Goal: Task Accomplishment & Management: Contribute content

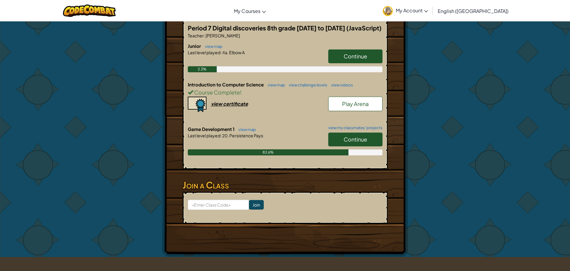
scroll to position [120, 0]
click at [342, 135] on link "Continue" at bounding box center [355, 139] width 54 height 14
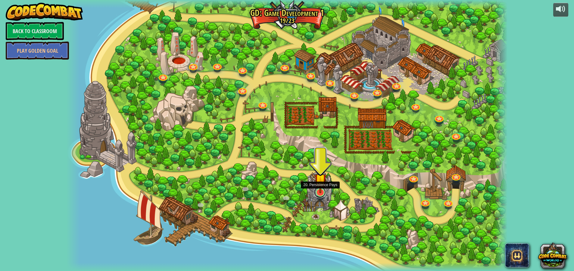
click at [315, 195] on link at bounding box center [320, 192] width 12 height 12
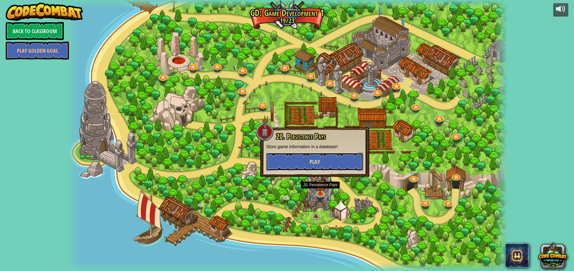
click at [319, 164] on span "Play" at bounding box center [315, 162] width 10 height 8
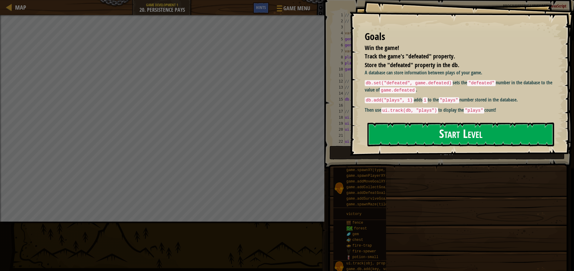
click at [373, 129] on button "Start Level" at bounding box center [460, 135] width 187 height 24
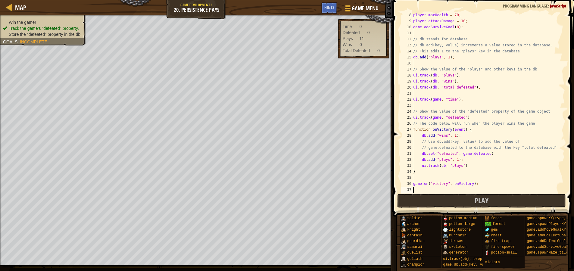
scroll to position [42, 0]
click at [327, 9] on span "Hints" at bounding box center [329, 8] width 10 height 6
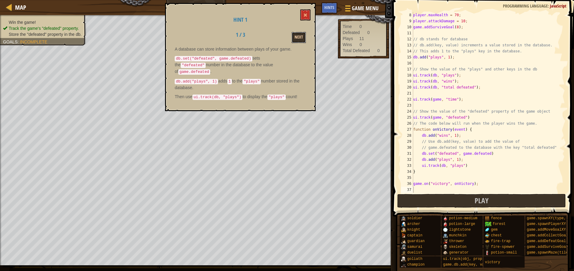
click at [297, 42] on button "Next" at bounding box center [299, 37] width 14 height 11
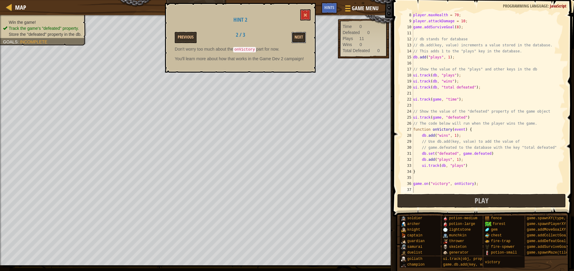
click at [297, 42] on button "Next" at bounding box center [299, 37] width 14 height 11
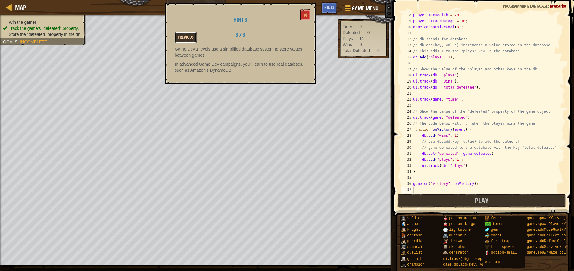
click at [187, 35] on button "Previous" at bounding box center [186, 37] width 22 height 11
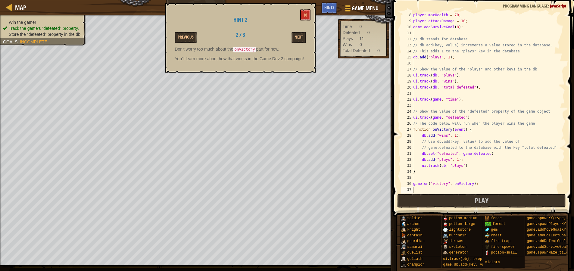
click at [187, 35] on button "Previous" at bounding box center [186, 37] width 22 height 11
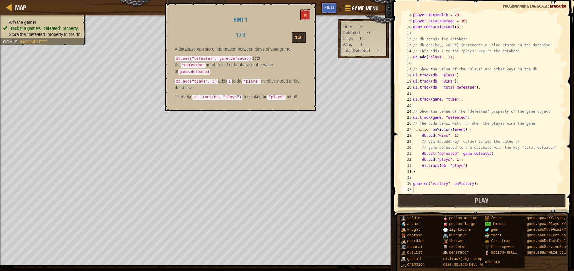
click at [187, 35] on div "1 / 3 Next" at bounding box center [240, 37] width 140 height 11
click at [300, 34] on button "Next" at bounding box center [299, 37] width 14 height 11
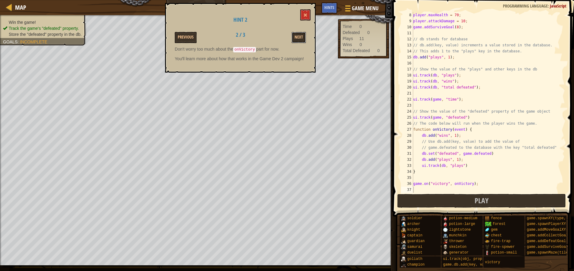
click at [300, 34] on button "Next" at bounding box center [299, 37] width 14 height 11
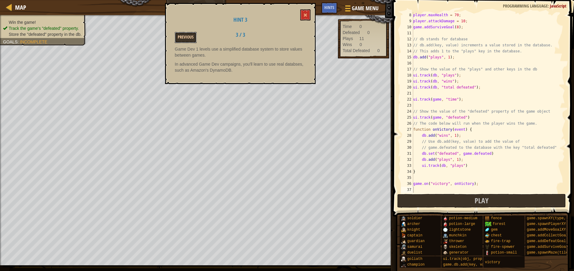
click at [181, 40] on button "Previous" at bounding box center [186, 37] width 22 height 11
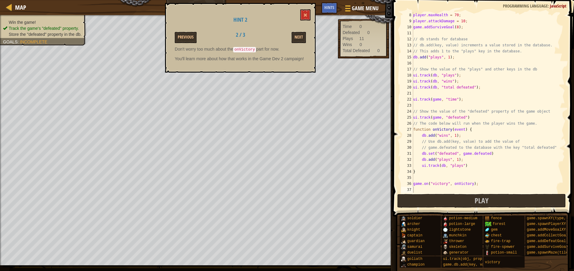
click at [181, 40] on button "Previous" at bounding box center [186, 37] width 22 height 11
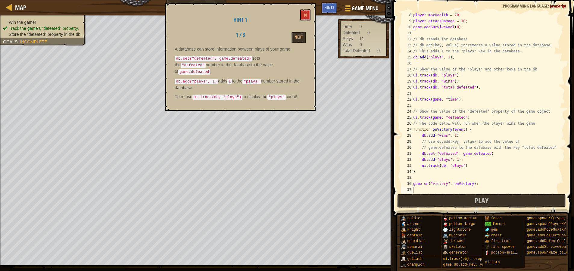
click at [181, 40] on div "1 / 3 Next" at bounding box center [240, 37] width 140 height 11
click at [302, 10] on button at bounding box center [305, 14] width 10 height 11
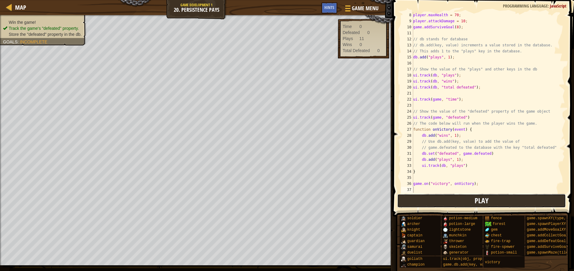
click at [420, 202] on button "Play" at bounding box center [481, 201] width 169 height 14
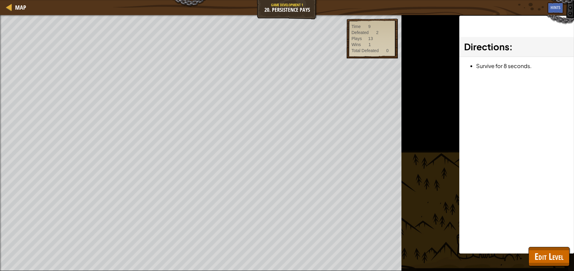
click at [514, 155] on div "Directions : Survive for 8 seconds." at bounding box center [516, 135] width 115 height 238
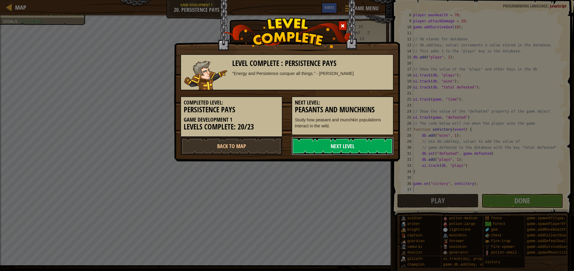
click at [336, 149] on link "Next Level" at bounding box center [343, 146] width 102 height 18
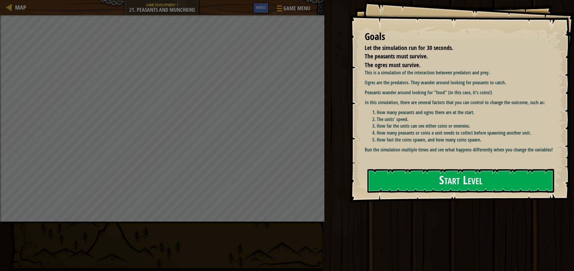
click at [406, 194] on div "Goals Let the simulation run for 30 seconds. The peasants must survive. The ogr…" at bounding box center [462, 101] width 225 height 202
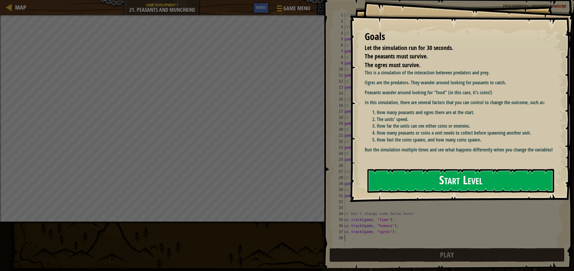
click at [402, 174] on button "Start Level" at bounding box center [460, 181] width 187 height 24
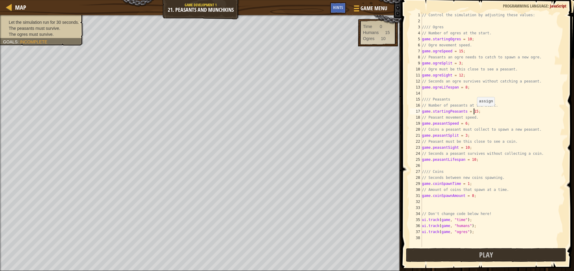
click at [474, 112] on div "// Control the simulation by adjusting these values: //// Ogres // Number of og…" at bounding box center [493, 135] width 144 height 247
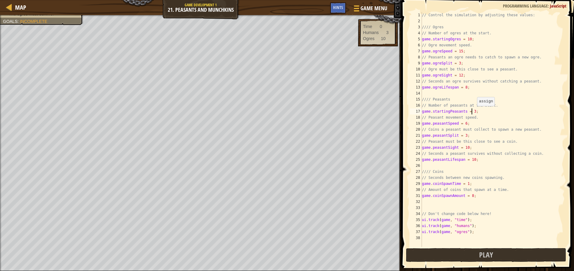
scroll to position [3, 4]
click at [457, 255] on button "Play" at bounding box center [486, 255] width 160 height 14
click at [473, 114] on div "// Control the simulation by adjusting these values: //// Ogres // Number of og…" at bounding box center [493, 135] width 144 height 247
click at [473, 111] on div "// Control the simulation by adjusting these values: //// Ogres // Number of og…" at bounding box center [493, 135] width 144 height 247
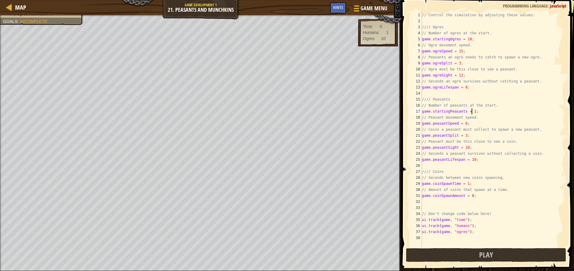
scroll to position [3, 4]
click at [523, 254] on button "Play" at bounding box center [486, 255] width 160 height 14
click at [467, 38] on div "// Control the simulation by adjusting these values: //// Ogres // Number of og…" at bounding box center [493, 135] width 144 height 247
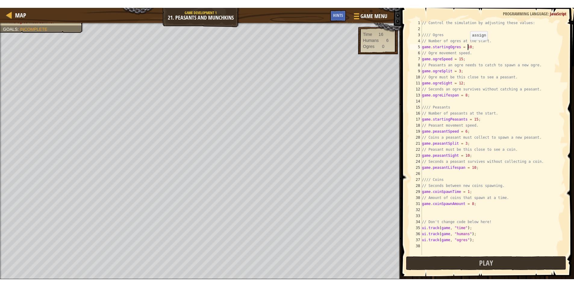
scroll to position [3, 4]
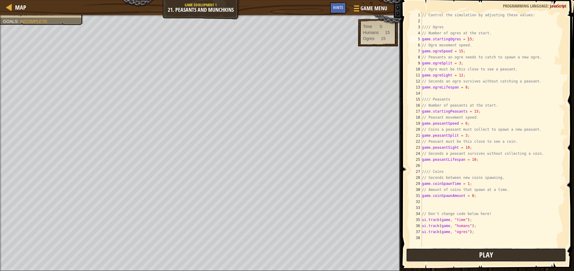
click at [444, 253] on button "Play" at bounding box center [486, 255] width 160 height 14
click at [467, 42] on div "// Control the simulation by adjusting these values: //// Ogres // Number of og…" at bounding box center [493, 135] width 144 height 247
click at [476, 262] on span at bounding box center [488, 127] width 177 height 289
click at [474, 257] on button "Play" at bounding box center [486, 255] width 160 height 14
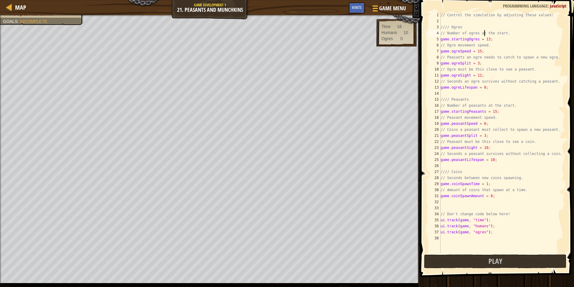
click at [484, 33] on div "// Control the simulation by adjusting these values: //// Ogres // Number of og…" at bounding box center [502, 138] width 126 height 253
click at [488, 38] on div "// Control the simulation by adjusting these values: //// Ogres // Number of og…" at bounding box center [502, 138] width 126 height 253
click at [485, 39] on div "// Control the simulation by adjusting these values: //// Ogres // Number of og…" at bounding box center [502, 138] width 126 height 253
click at [486, 39] on div "// Control the simulation by adjusting these values: //// Ogres // Number of og…" at bounding box center [502, 138] width 126 height 253
click at [488, 161] on div "// Control the simulation by adjusting these values: //// Ogres // Number of og…" at bounding box center [502, 138] width 126 height 253
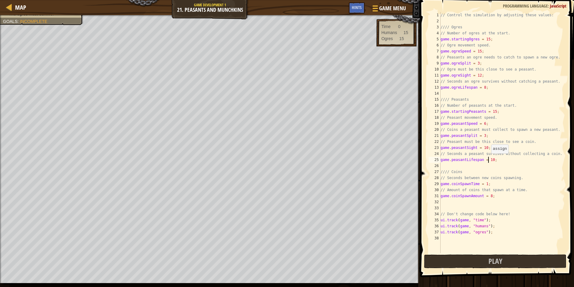
click at [488, 159] on div "// Control the simulation by adjusting these values: //// Ogres // Number of og…" at bounding box center [502, 138] width 126 height 253
click at [491, 159] on div "// Control the simulation by adjusting these values: //// Ogres // Number of og…" at bounding box center [502, 138] width 126 height 253
click at [483, 88] on div "// Control the simulation by adjusting these values: //// Ogres // Number of og…" at bounding box center [502, 138] width 126 height 253
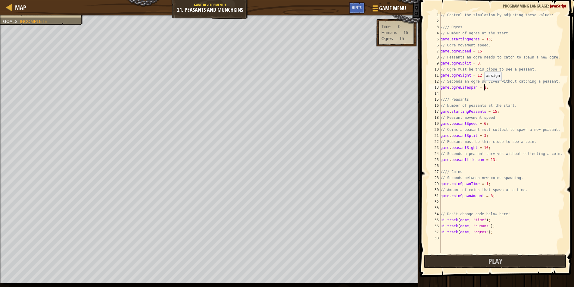
click at [481, 86] on div "// Control the simulation by adjusting these values: //// Ogres // Number of og…" at bounding box center [502, 138] width 126 height 253
type textarea "game.ogreLifespan = 9;"
click at [457, 262] on button "Play" at bounding box center [495, 261] width 142 height 14
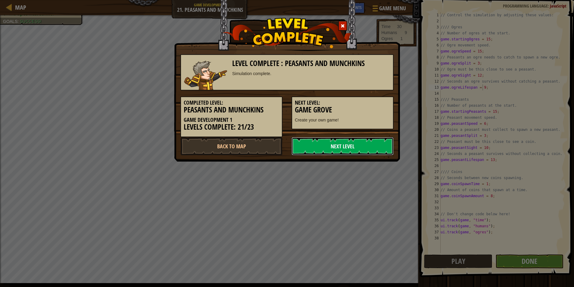
click at [342, 155] on link "Next Level" at bounding box center [343, 146] width 102 height 18
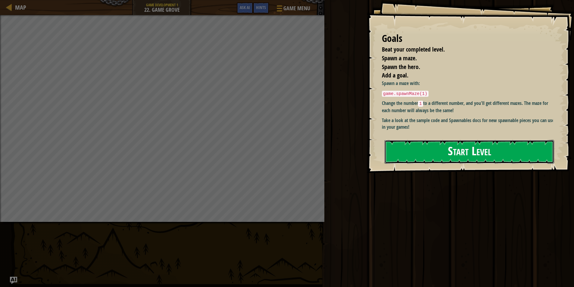
drag, startPoint x: 404, startPoint y: 149, endPoint x: 404, endPoint y: 157, distance: 8.7
click at [404, 157] on button "Start Level" at bounding box center [470, 152] width 170 height 24
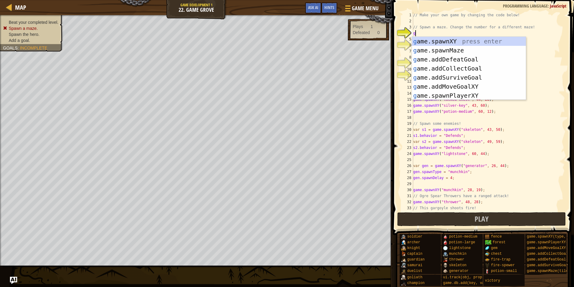
scroll to position [3, 0]
click at [458, 39] on div "ga me.spawnXY press enter ga me.addDefeatGoal press enter ga me.spawnMaze press…" at bounding box center [469, 77] width 114 height 81
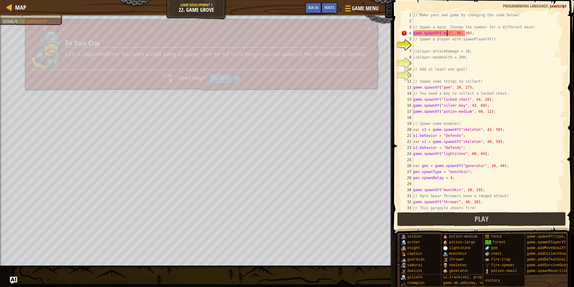
scroll to position [3, 3]
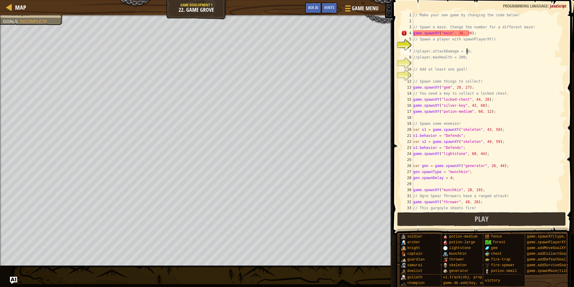
click at [484, 51] on div "// Make your own game by changing the code below! // Spawn a maze. Change the n…" at bounding box center [486, 117] width 149 height 211
click at [448, 34] on div "// Make your own game by changing the code below! // Spawn a maze. Change the n…" at bounding box center [486, 117] width 149 height 211
click at [449, 33] on div "// Make your own game by changing the code below! // Spawn a maze. Change the n…" at bounding box center [486, 117] width 149 height 211
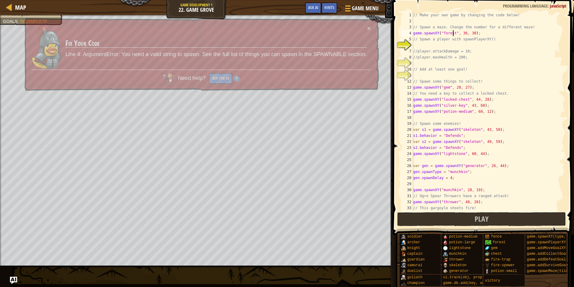
scroll to position [3, 3]
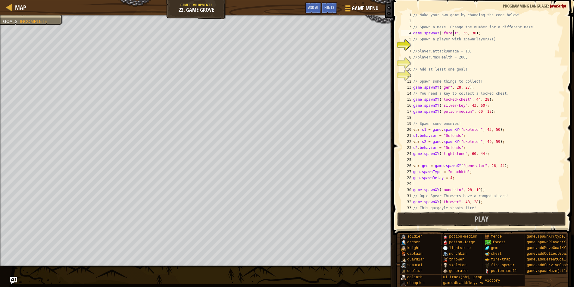
click at [499, 89] on div "// Make your own game by changing the code below! // Spawn a maze. Change the n…" at bounding box center [486, 117] width 149 height 211
click at [452, 34] on div "// Make your own game by changing the code below! // Spawn a maze. Change the n…" at bounding box center [486, 117] width 149 height 211
click at [331, 9] on span "Hints" at bounding box center [329, 8] width 10 height 6
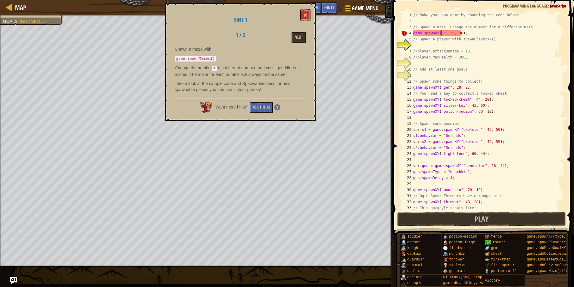
click at [483, 37] on div "// Make your own game by changing the code below! // Spawn a maze. Change the n…" at bounding box center [486, 117] width 149 height 211
click at [483, 33] on div "// Make your own game by changing the code below! // Spawn a maze. Change the n…" at bounding box center [486, 117] width 149 height 211
type textarea "g"
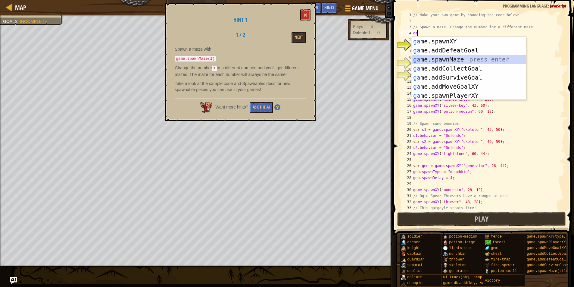
click at [453, 59] on div "ga me.spawnXY press enter ga me.addDefeatGoal press enter ga me.spawnMaze press…" at bounding box center [469, 77] width 114 height 81
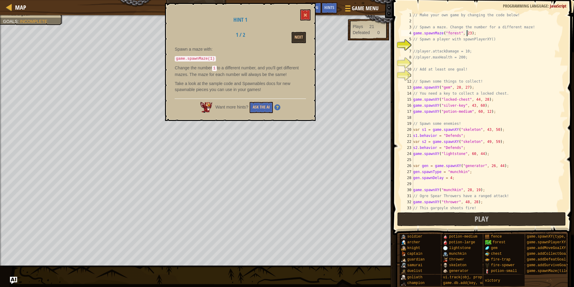
scroll to position [3, 4]
click at [486, 85] on div "// Make your own game by changing the code below! // Spawn a maze. Change the n…" at bounding box center [486, 117] width 149 height 211
type textarea "game.spawnXY("gem", 28, 27);"
click at [420, 47] on div "// Make your own game by changing the code below! // Spawn a maze. Change the n…" at bounding box center [486, 117] width 149 height 211
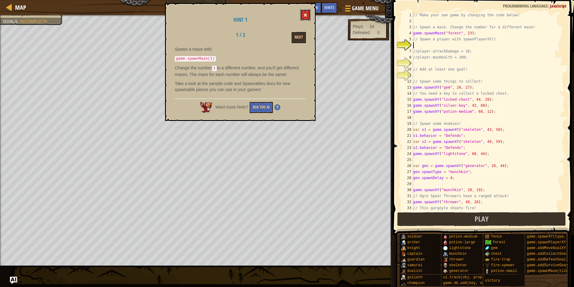
click at [302, 12] on button at bounding box center [305, 14] width 10 height 11
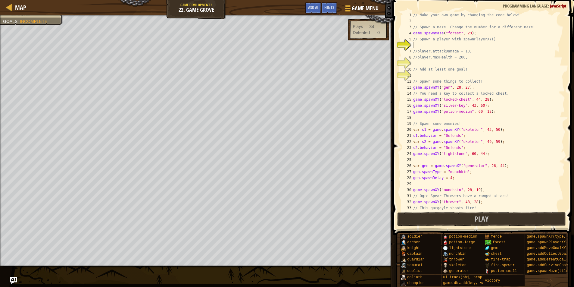
type textarea "//player.attackDamage = 10;"
click at [454, 50] on div "// Make your own game by changing the code below! // Spawn a maze. Change the n…" at bounding box center [486, 117] width 149 height 211
click at [429, 45] on div "// Make your own game by changing the code below! // Spawn a maze. Change the n…" at bounding box center [486, 117] width 149 height 211
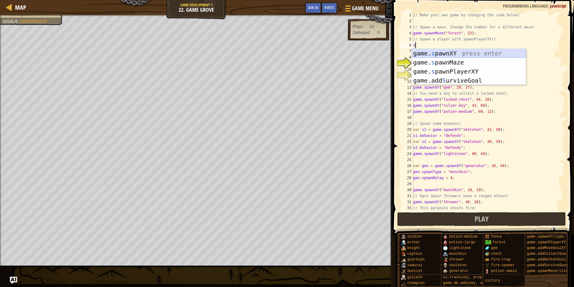
click at [425, 52] on div "game. s pawnXY press enter game. s pawnMaze press enter game. s pawnPlayerXY pr…" at bounding box center [469, 76] width 114 height 54
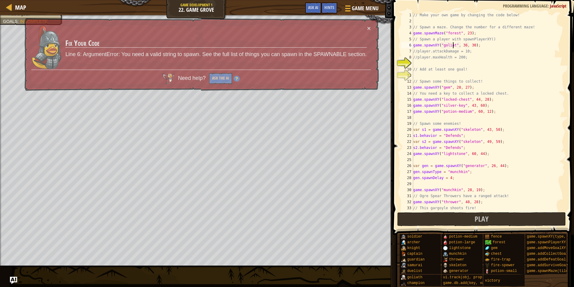
scroll to position [3, 3]
type textarea "game.spawnXY("goliath", 36, 30);"
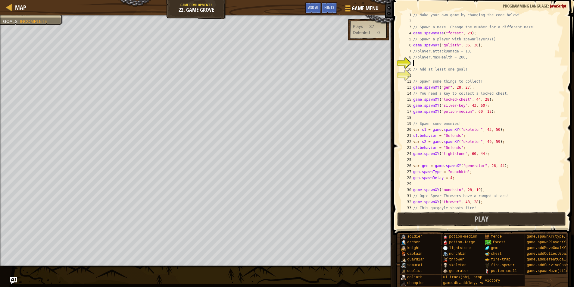
click at [427, 61] on div "// Make your own game by changing the code below! // Spawn a maze. Change the n…" at bounding box center [486, 117] width 149 height 211
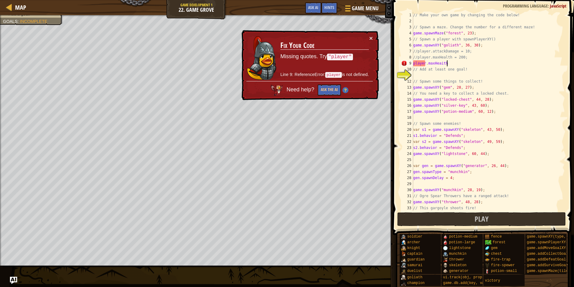
scroll to position [3, 2]
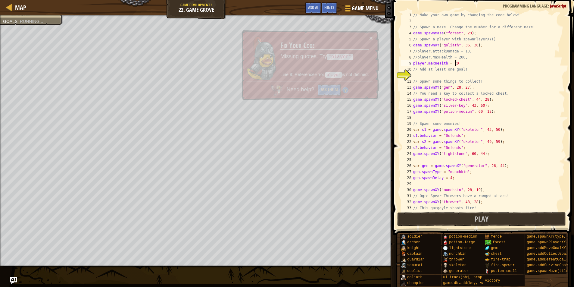
type textarea "player.maxHeaith = 200"
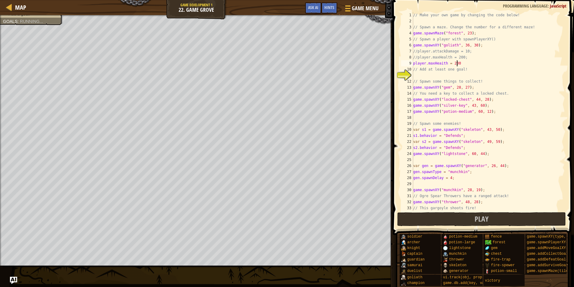
scroll to position [3, 3]
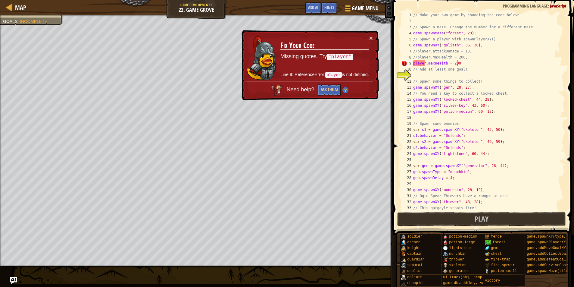
click at [456, 74] on div "// Make your own game by changing the code below! // Spawn a maze. Change the n…" at bounding box center [486, 117] width 149 height 211
click at [414, 63] on div "// Make your own game by changing the code below! // Spawn a maze. Change the n…" at bounding box center [486, 117] width 149 height 211
click at [427, 63] on div "// Make your own game by changing the code below! // Spawn a maze. Change the n…" at bounding box center [486, 117] width 149 height 211
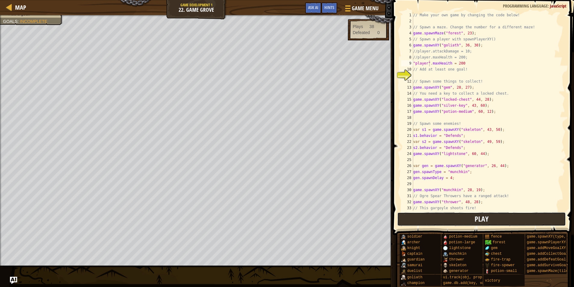
click at [414, 215] on button "Play" at bounding box center [481, 219] width 169 height 14
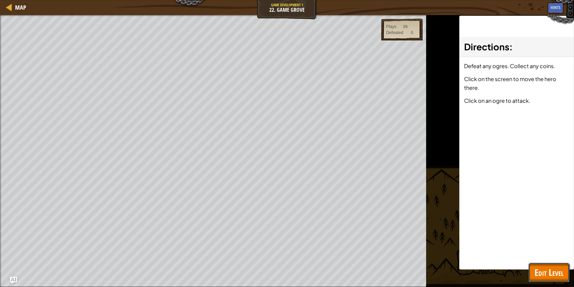
click at [541, 271] on span "Edit Level" at bounding box center [549, 272] width 29 height 12
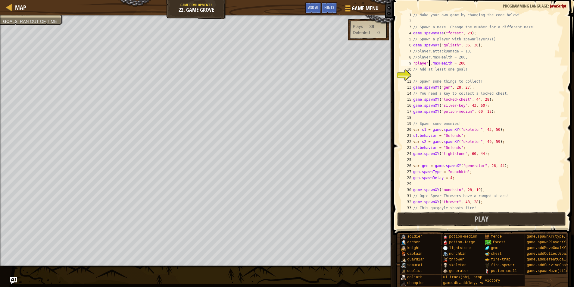
click at [455, 46] on div "// Make your own game by changing the code below! // Spawn a maze. Change the n…" at bounding box center [486, 117] width 149 height 211
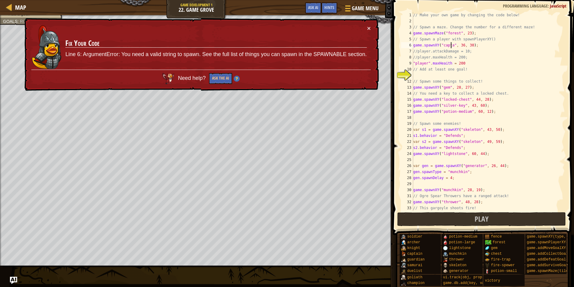
scroll to position [3, 3]
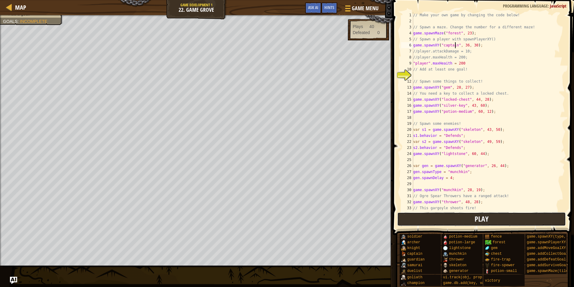
click at [429, 218] on button "Play" at bounding box center [481, 219] width 169 height 14
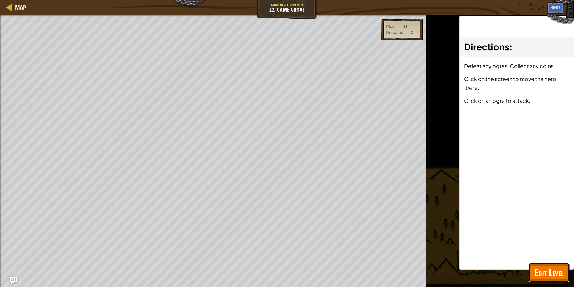
click at [551, 268] on span "Edit Level" at bounding box center [549, 272] width 29 height 12
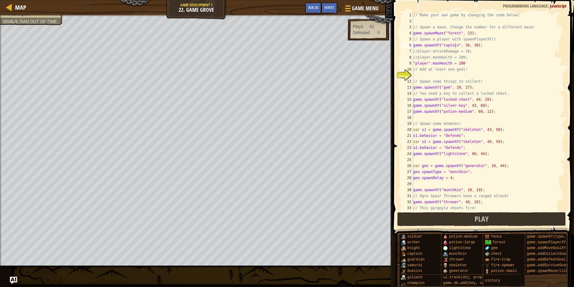
click at [427, 62] on div "// Make your own game by changing the code below! // Spawn a maze. Change the n…" at bounding box center [486, 117] width 149 height 211
type textarea ""captain".maxHeaith = 200"
click at [434, 75] on div "// Make your own game by changing the code below! // Spawn a maze. Change the n…" at bounding box center [486, 117] width 149 height 211
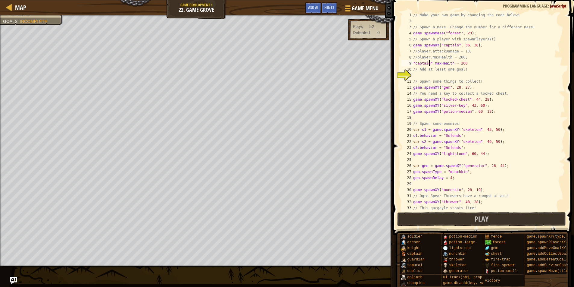
scroll to position [3, 0]
click at [330, 10] on div "Hints" at bounding box center [329, 7] width 16 height 11
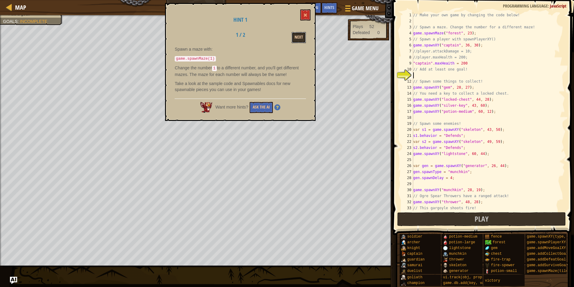
click at [299, 33] on button "Next" at bounding box center [299, 37] width 14 height 11
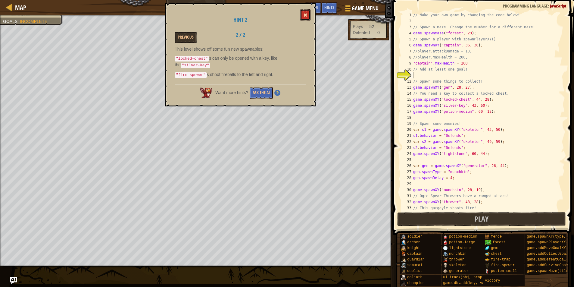
click at [303, 15] on button at bounding box center [305, 14] width 10 height 11
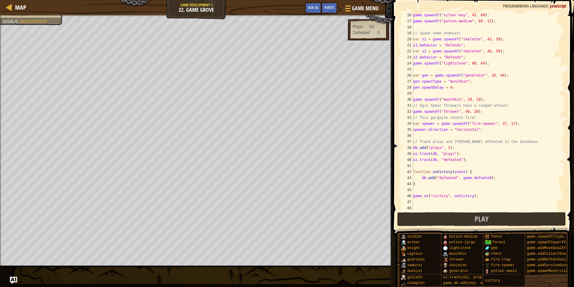
scroll to position [0, 0]
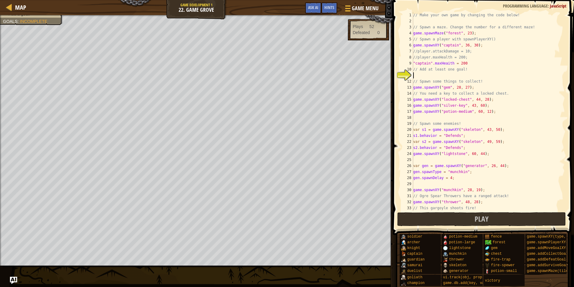
click at [421, 76] on div "// Make your own game by changing the code below! // Spawn a maze. Change the n…" at bounding box center [486, 117] width 149 height 211
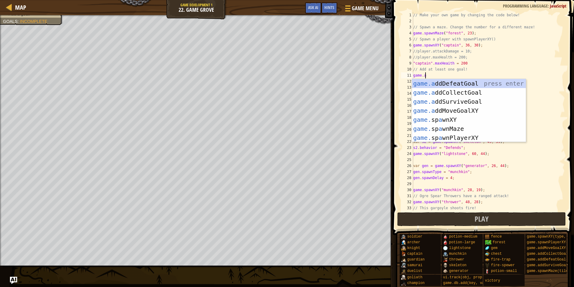
scroll to position [3, 1]
type textarea "[DOMAIN_NAME]"
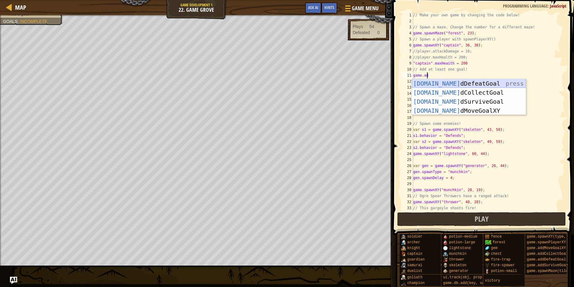
click at [451, 80] on div "[DOMAIN_NAME] dDefeatGoal press enter [DOMAIN_NAME] dCollectGoal press enter [D…" at bounding box center [469, 106] width 114 height 54
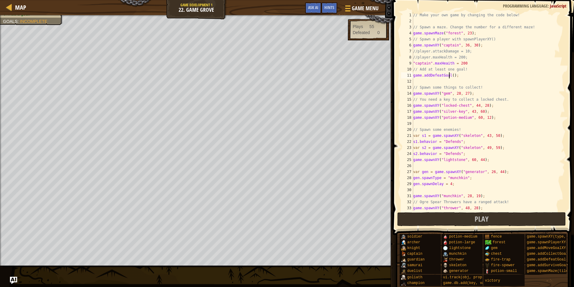
click at [450, 75] on div "// Make your own game by changing the code below! // Spawn a maze. Change the n…" at bounding box center [486, 117] width 149 height 211
click at [452, 73] on div "// Make your own game by changing the code below! // Spawn a maze. Change the n…" at bounding box center [486, 117] width 149 height 211
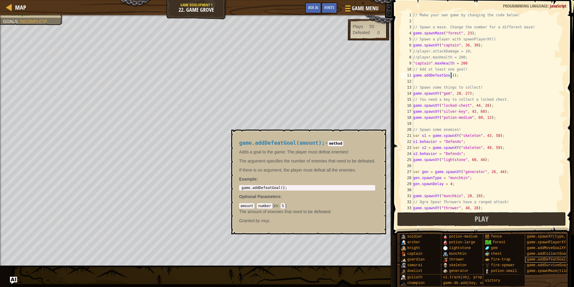
type textarea "game.addDefeatGoal();"
click at [542, 259] on span "game.addDefeatGoal(amount)" at bounding box center [555, 259] width 56 height 4
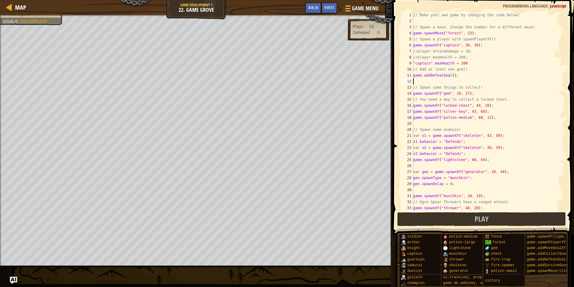
click at [418, 82] on div "// Make your own game by changing the code below! // Spawn a maze. Change the n…" at bounding box center [486, 117] width 149 height 211
click at [323, 9] on div "Hints" at bounding box center [329, 7] width 16 height 11
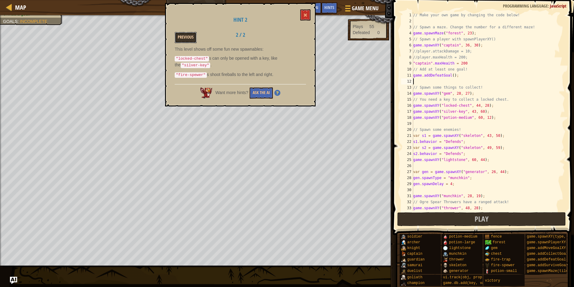
click at [183, 39] on button "Previous" at bounding box center [186, 37] width 22 height 11
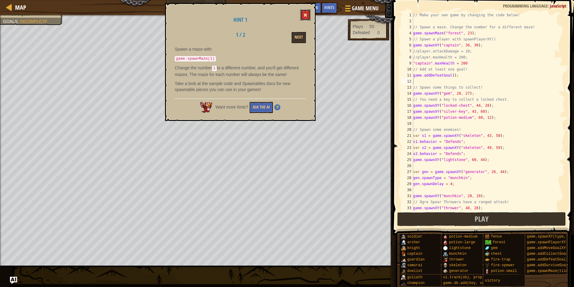
click at [311, 17] on button at bounding box center [305, 14] width 10 height 11
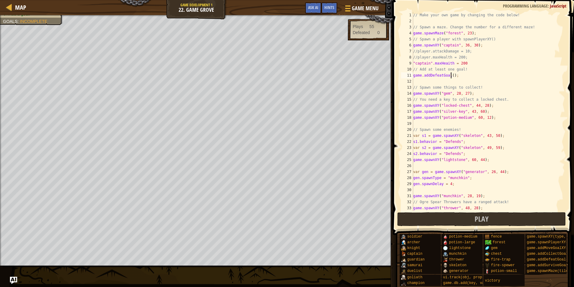
click at [451, 76] on div "// Make your own game by changing the code below! // Spawn a maze. Change the n…" at bounding box center [486, 117] width 149 height 211
click at [325, 10] on div "Hints" at bounding box center [329, 7] width 16 height 11
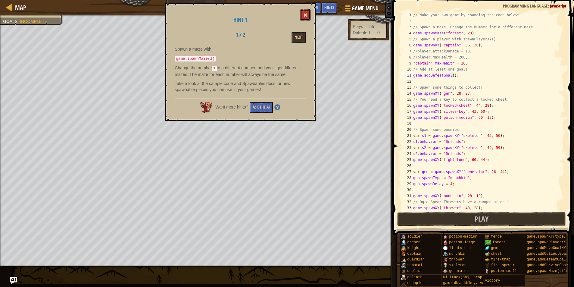
click at [307, 14] on span at bounding box center [305, 15] width 4 height 4
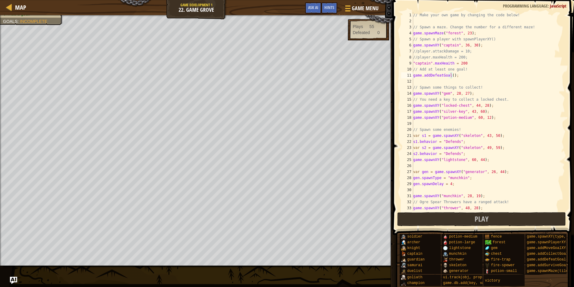
click at [451, 78] on div "// Make your own game by changing the code below! // Spawn a maze. Change the n…" at bounding box center [486, 117] width 149 height 211
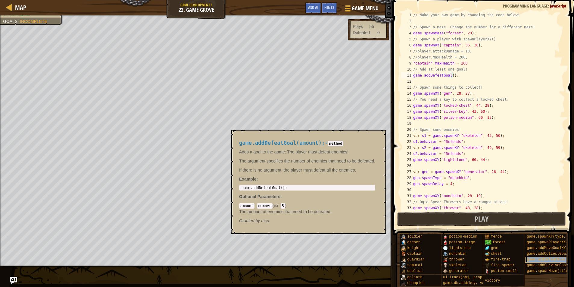
click at [542, 261] on div "game.addDefeatGoal(amount)" at bounding box center [554, 260] width 58 height 6
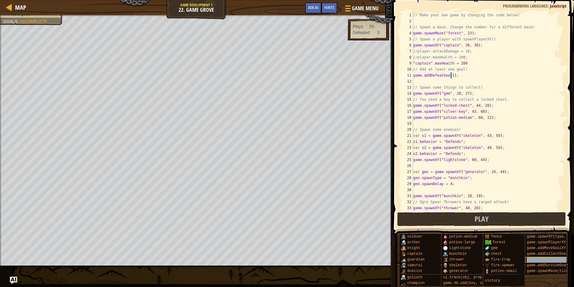
click at [542, 261] on div "game.addDefeatGoal(amount)" at bounding box center [554, 260] width 58 height 6
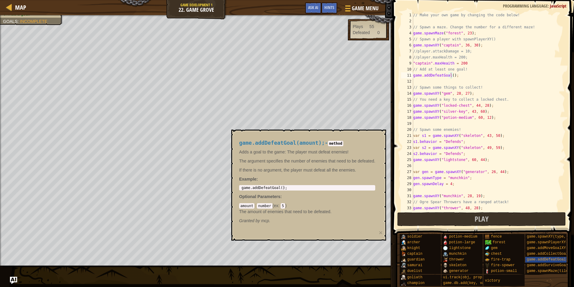
click at [568, 175] on span at bounding box center [484, 109] width 186 height 252
click at [562, 258] on span "game.addDefeatGoal(amount)" at bounding box center [555, 259] width 56 height 4
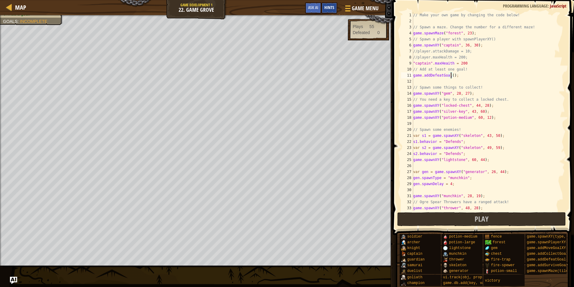
click at [324, 6] on span "Hints" at bounding box center [329, 8] width 10 height 6
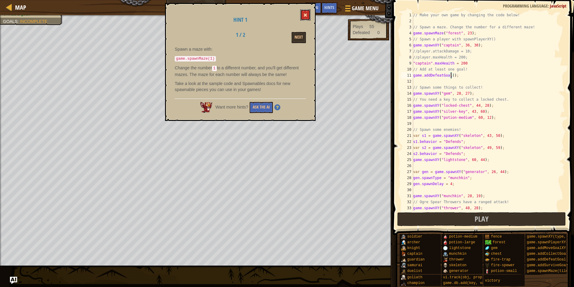
click at [305, 12] on button at bounding box center [305, 14] width 10 height 11
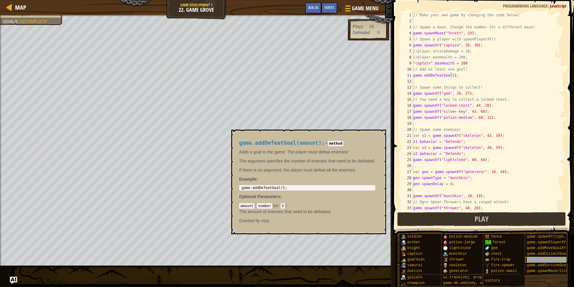
click at [533, 259] on span "game.addDefeatGoal(amount)" at bounding box center [555, 259] width 56 height 4
click at [536, 258] on span "game.addDefeatGoal(amount)" at bounding box center [555, 259] width 56 height 4
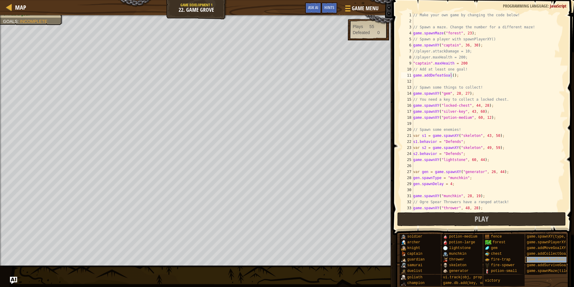
click at [536, 258] on span "game.addDefeatGoal(amount)" at bounding box center [555, 259] width 56 height 4
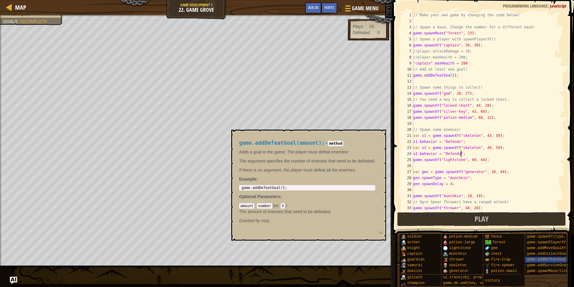
click at [536, 153] on div "// Make your own game by changing the code below! // Spawn a maze. Change the n…" at bounding box center [486, 117] width 149 height 211
click at [529, 258] on span "game.addDefeatGoal(amount)" at bounding box center [555, 259] width 56 height 4
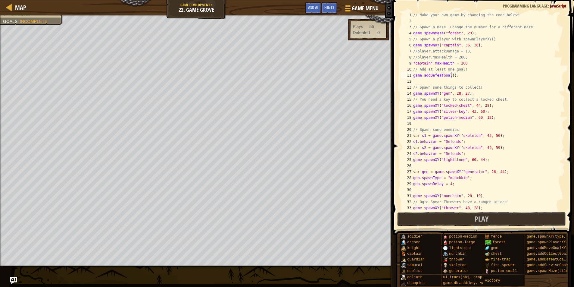
click at [451, 77] on div "// Make your own game by changing the code below! // Spawn a maze. Change the n…" at bounding box center [486, 117] width 149 height 211
click at [440, 218] on button "Play" at bounding box center [481, 219] width 169 height 14
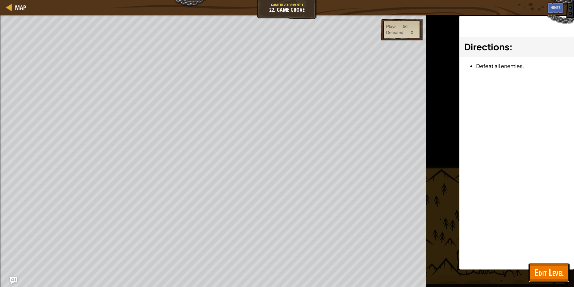
click at [546, 264] on button "Edit Level" at bounding box center [549, 272] width 41 height 19
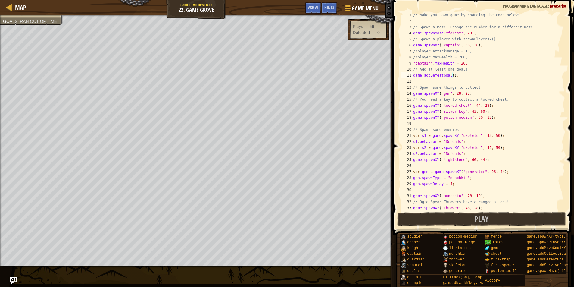
click at [451, 75] on div "// Make your own game by changing the code below! // Spawn a maze. Change the n…" at bounding box center [486, 117] width 149 height 211
click at [432, 86] on div "// Make your own game by changing the code below! // Spawn a maze. Change the n…" at bounding box center [486, 117] width 149 height 211
type textarea "// Spawn some things to collect!"
click at [433, 82] on div "// Make your own game by changing the code below! // Spawn a maze. Change the n…" at bounding box center [486, 117] width 149 height 211
click at [451, 74] on div "// Make your own game by changing the code below! // Spawn a maze. Change the n…" at bounding box center [486, 117] width 149 height 211
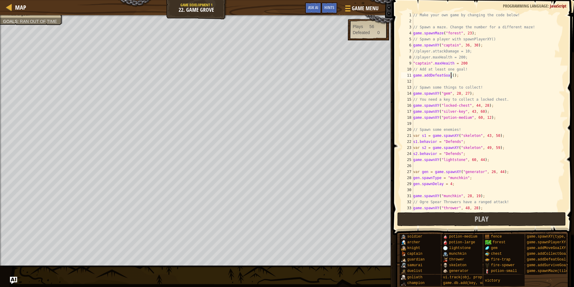
click at [445, 84] on div "// Make your own game by changing the code below! // Spawn a maze. Change the n…" at bounding box center [486, 117] width 149 height 211
type textarea "// Spawn some things to collect!"
click at [444, 83] on div "// Make your own game by changing the code below! // Spawn a maze. Change the n…" at bounding box center [486, 117] width 149 height 211
click at [450, 77] on div "// Make your own game by changing the code below! // Spawn a maze. Change the n…" at bounding box center [486, 117] width 149 height 211
type textarea "game.addDefeatGoal();"
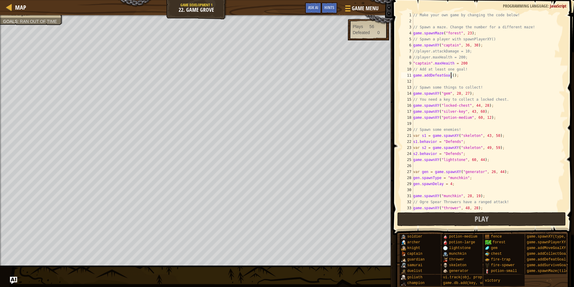
click at [445, 81] on div "// Make your own game by changing the code below! // Spawn a maze. Change the n…" at bounding box center [486, 117] width 149 height 211
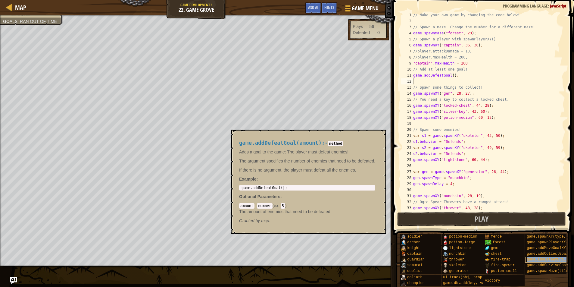
click at [542, 259] on span "game.addDefeatGoal(amount)" at bounding box center [555, 259] width 56 height 4
click at [451, 76] on div "// Make your own game by changing the code below! // Spawn a maze. Change the n…" at bounding box center [486, 117] width 149 height 211
click at [467, 210] on div "// Make your own game by changing the code below! // Spawn a maze. Change the n…" at bounding box center [486, 117] width 149 height 211
click at [463, 220] on button "Play" at bounding box center [481, 219] width 169 height 14
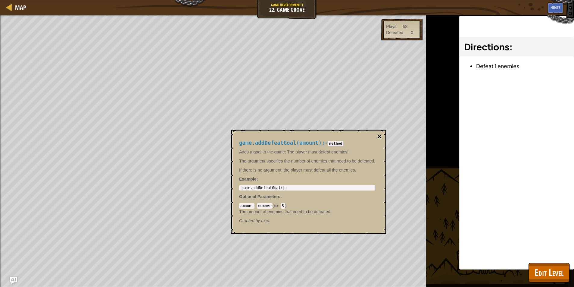
click at [380, 138] on button "×" at bounding box center [379, 136] width 5 height 8
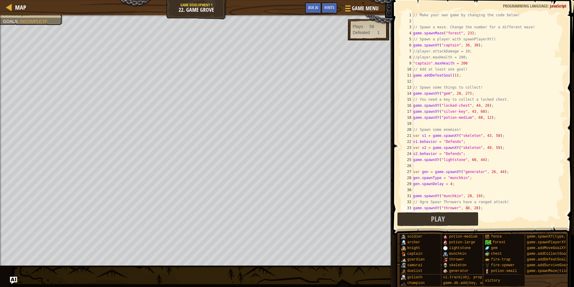
click at [455, 46] on div "// Make your own game by changing the code below! // Spawn a maze. Change the n…" at bounding box center [486, 117] width 149 height 211
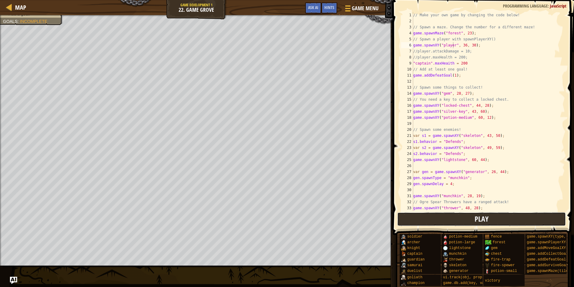
click at [438, 216] on button "Play" at bounding box center [481, 219] width 169 height 14
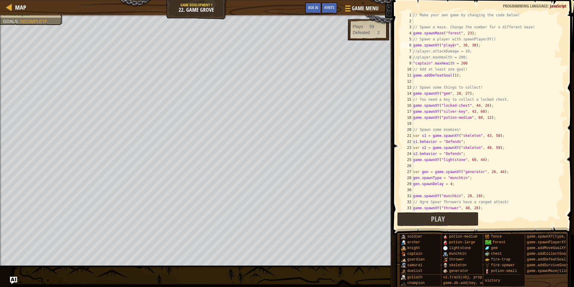
click at [429, 63] on div "// Make your own game by changing the code below! // Spawn a maze. Change the n…" at bounding box center [486, 117] width 149 height 211
click at [458, 224] on button "Play" at bounding box center [481, 219] width 169 height 14
click at [331, 7] on span "Hints" at bounding box center [329, 8] width 10 height 6
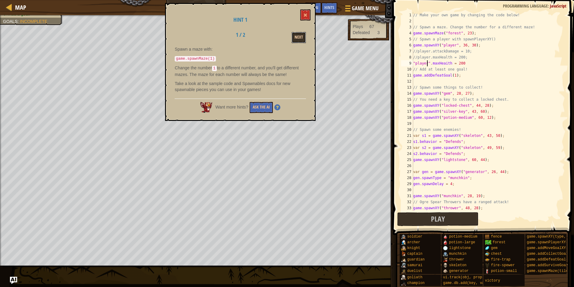
click at [295, 37] on button "Next" at bounding box center [299, 37] width 14 height 11
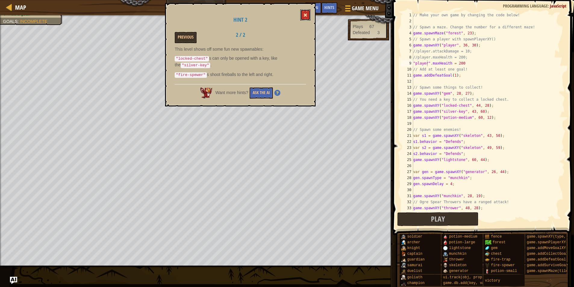
click at [308, 16] on button at bounding box center [305, 14] width 10 height 11
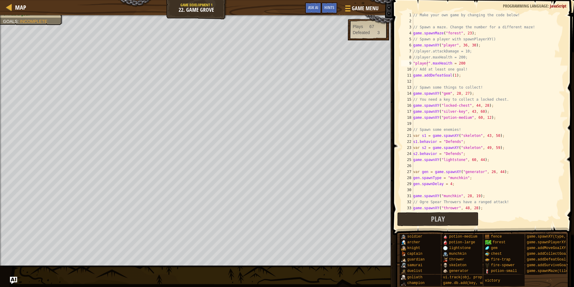
click at [481, 44] on div "// Make your own game by changing the code below! // Spawn a maze. Change the n…" at bounding box center [486, 117] width 149 height 211
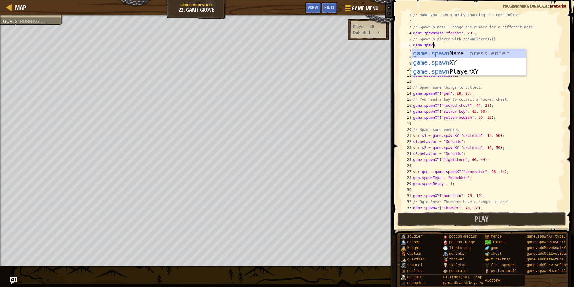
scroll to position [3, 1]
click at [473, 75] on div "game.spawn Maze press enter game.spawn XY press enter game.spawn PlayerXY press…" at bounding box center [469, 71] width 114 height 45
type textarea "var player = game.spawnPlayerXY("captain", 36, 30);"
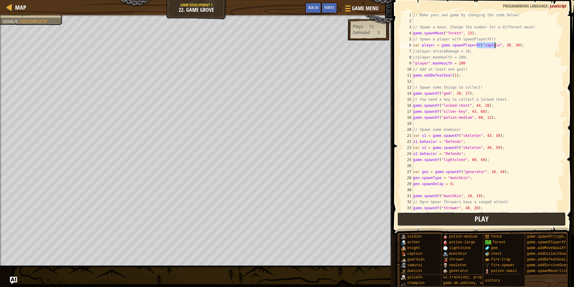
click at [452, 215] on button "Play" at bounding box center [481, 219] width 169 height 14
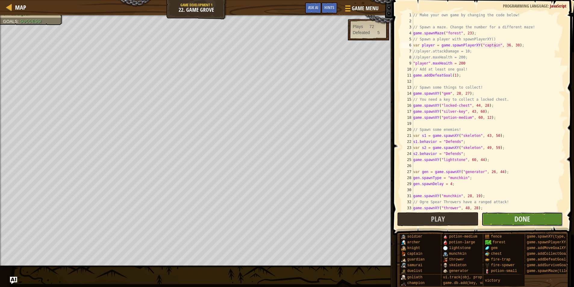
click at [499, 222] on button "Done" at bounding box center [522, 219] width 81 height 14
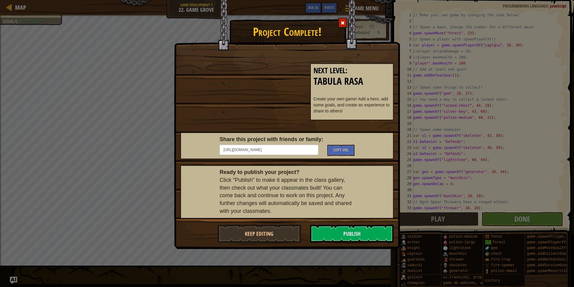
click at [341, 23] on span at bounding box center [343, 23] width 4 height 4
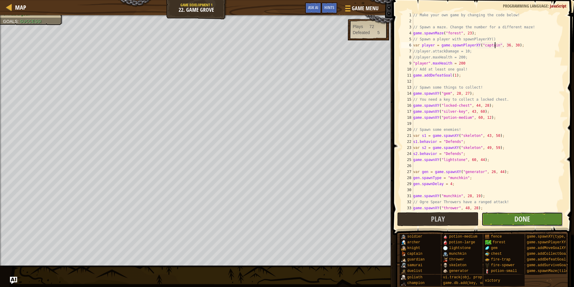
click at [490, 216] on button "Done" at bounding box center [522, 219] width 81 height 14
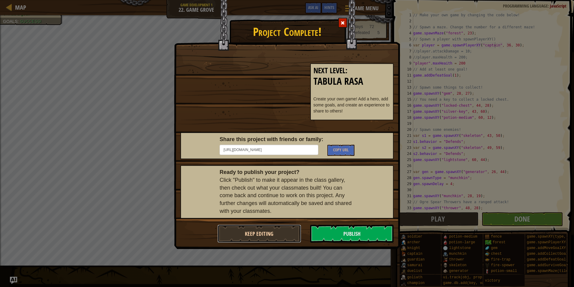
click at [275, 233] on button "Keep Editing" at bounding box center [259, 233] width 84 height 18
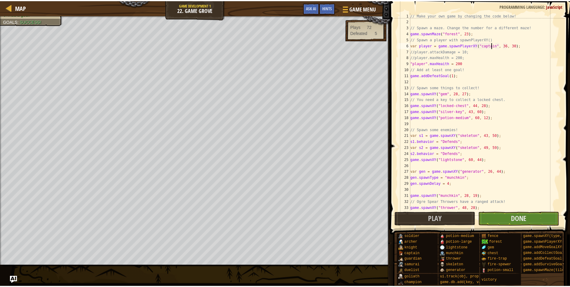
scroll to position [0, 0]
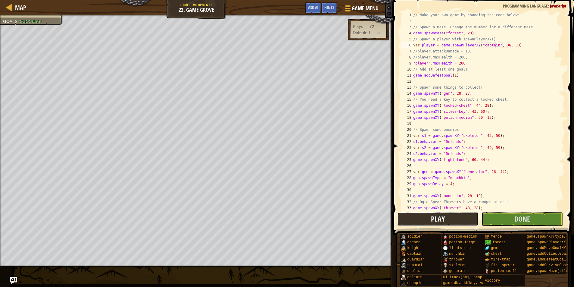
click at [447, 222] on button "Play" at bounding box center [437, 219] width 81 height 14
click at [24, 9] on span "Map" at bounding box center [20, 7] width 11 height 8
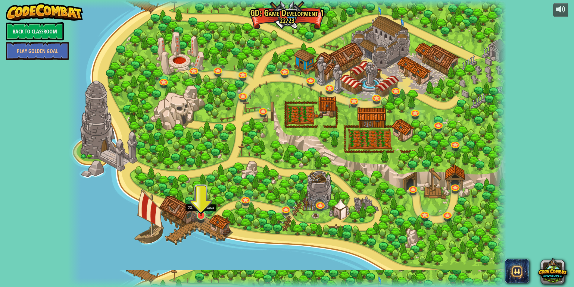
click at [202, 209] on img at bounding box center [201, 202] width 12 height 27
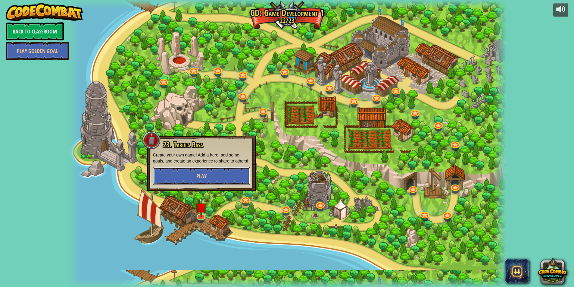
click at [199, 171] on button "Play" at bounding box center [201, 176] width 97 height 18
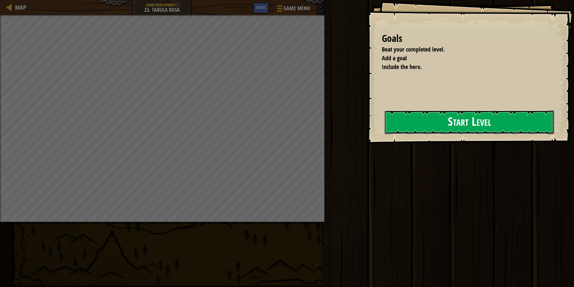
click at [404, 127] on button "Start Level" at bounding box center [470, 122] width 170 height 24
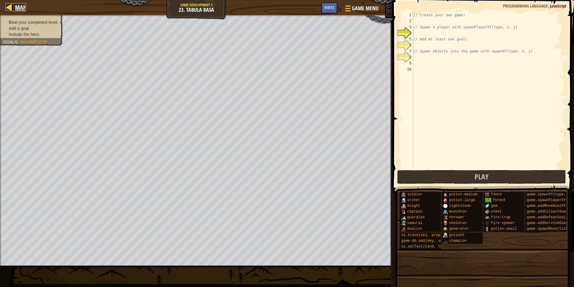
click at [14, 7] on link "Map" at bounding box center [19, 7] width 14 height 8
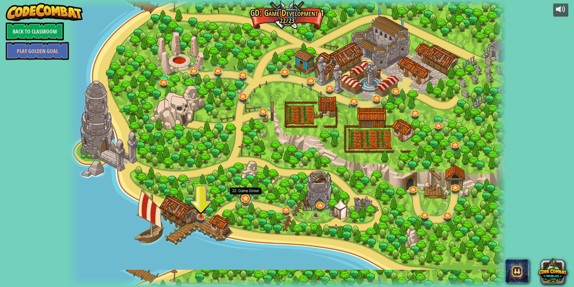
click at [248, 199] on link at bounding box center [245, 198] width 12 height 12
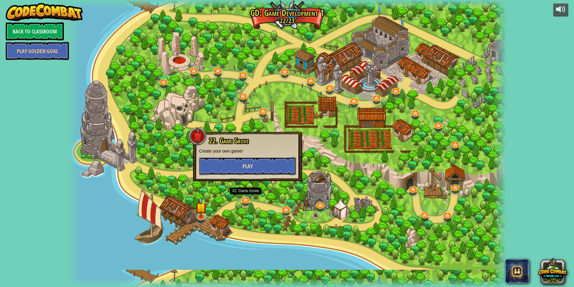
click at [246, 167] on span "Play" at bounding box center [247, 166] width 10 height 8
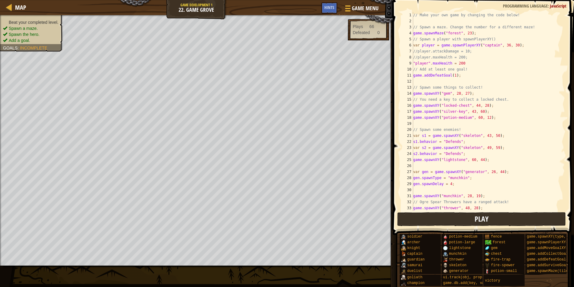
click at [421, 159] on div "// Make your own game by changing the code below! // Spawn a maze. Change the n…" at bounding box center [486, 117] width 149 height 211
type textarea "game.spawnXY("lightstone", 60, 44);"
click at [444, 224] on button "Play" at bounding box center [481, 219] width 169 height 14
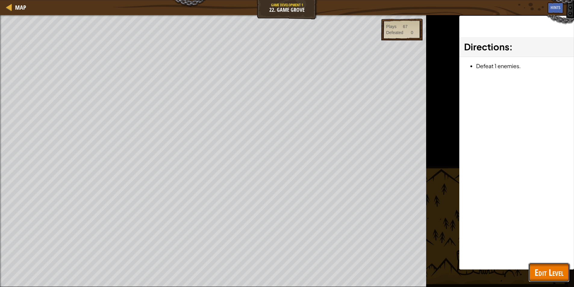
click at [534, 271] on button "Edit Level" at bounding box center [549, 272] width 41 height 19
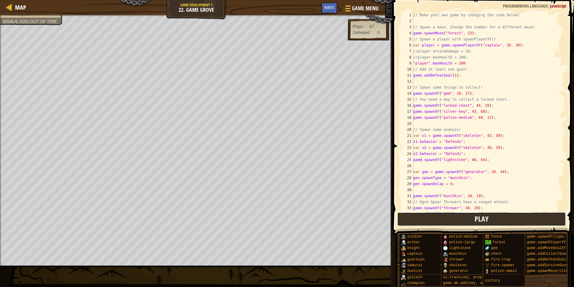
click at [451, 225] on button "Play" at bounding box center [481, 219] width 169 height 14
click at [495, 220] on button "Done" at bounding box center [522, 219] width 81 height 14
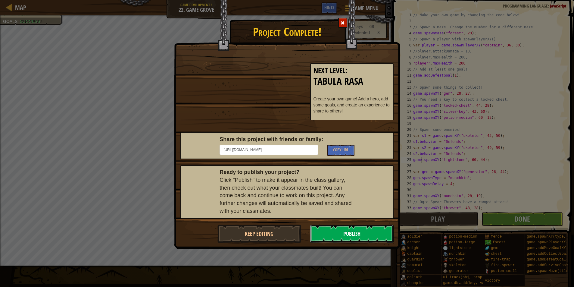
click at [321, 234] on button "Publish" at bounding box center [352, 233] width 84 height 18
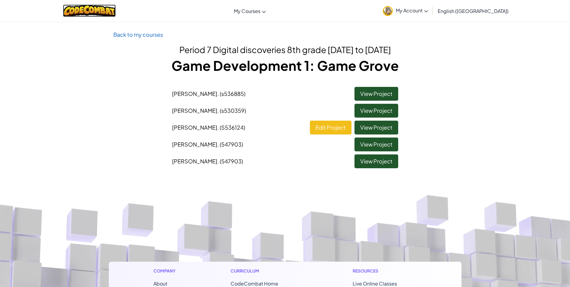
click at [109, 12] on img at bounding box center [89, 11] width 53 height 12
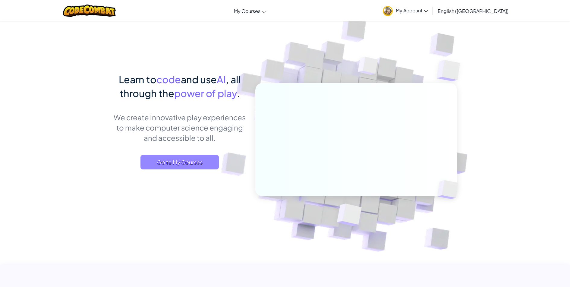
click at [191, 162] on span "Go to My Courses" at bounding box center [179, 162] width 78 height 14
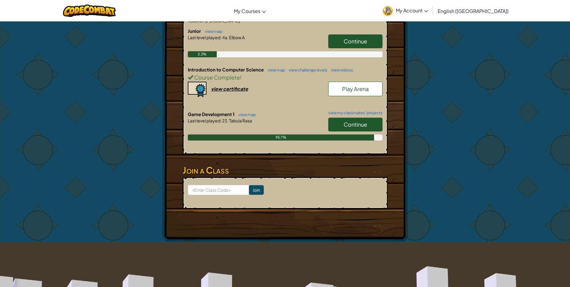
scroll to position [151, 0]
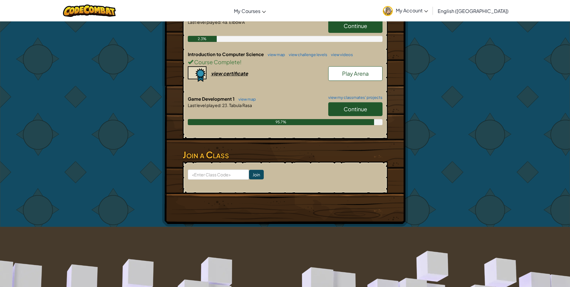
click at [330, 111] on link "Continue" at bounding box center [355, 109] width 54 height 14
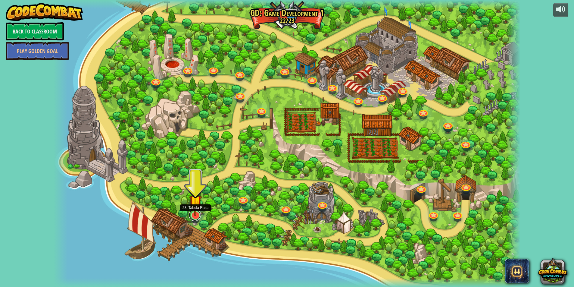
click at [194, 216] on link at bounding box center [195, 215] width 12 height 12
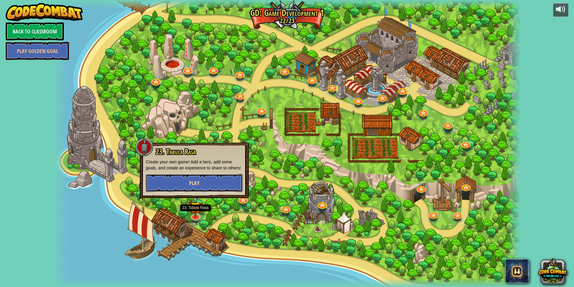
click at [206, 181] on button "Play" at bounding box center [194, 183] width 97 height 18
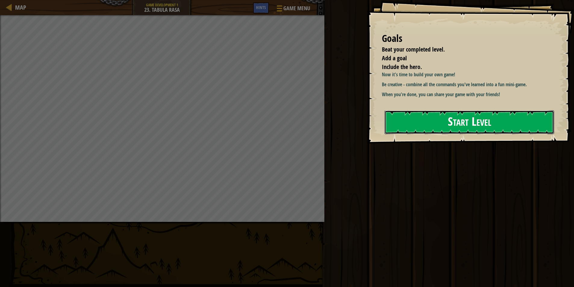
click at [405, 125] on button "Start Level" at bounding box center [470, 122] width 170 height 24
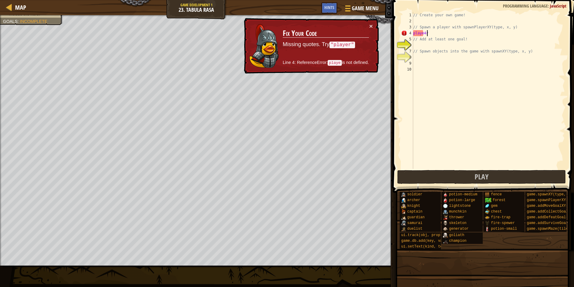
scroll to position [3, 1]
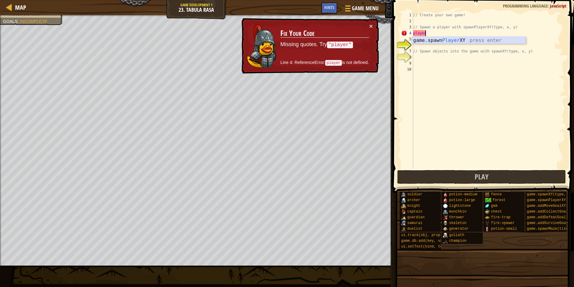
click at [440, 42] on div "game.spawn Player XY press enter" at bounding box center [469, 48] width 114 height 22
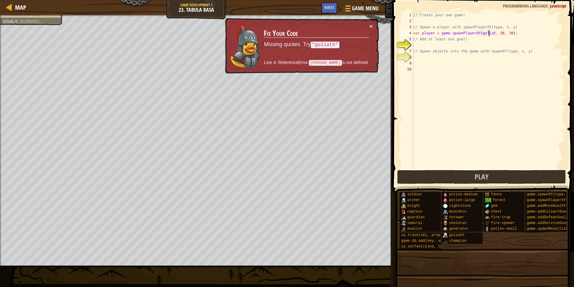
type textarea "var player = game.spawnPlayerXY(goliath, 36, 30);"
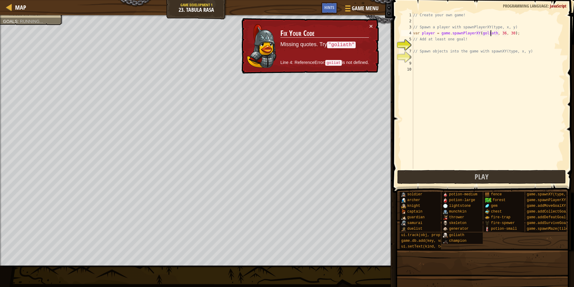
scroll to position [3, 6]
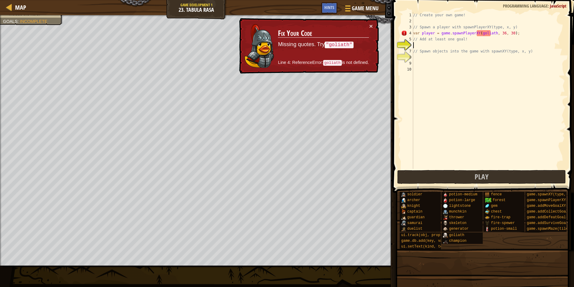
click at [467, 47] on div "// Create your own game! // Spawn a player with spawnPlayerXY(type, x, y) var p…" at bounding box center [488, 96] width 153 height 169
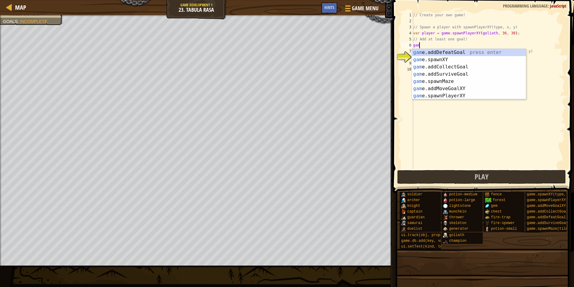
type textarea "game"
click at [443, 49] on div "game .addDefeatGoal press enter game .addCollectGoal press enter game .addSurvi…" at bounding box center [469, 81] width 114 height 65
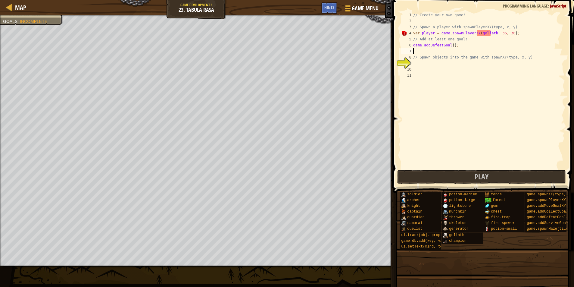
click at [452, 44] on div "// Create your own game! // Spawn a player with spawnPlayerXY(type, x, y) var p…" at bounding box center [488, 96] width 153 height 169
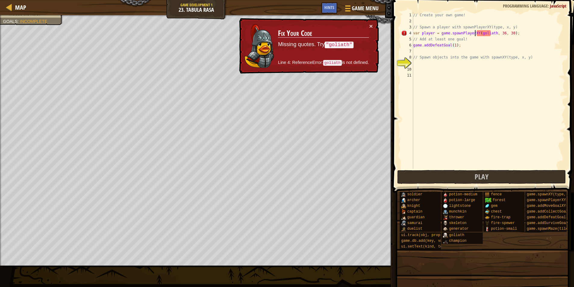
click at [475, 35] on div "// Create your own game! // Spawn a player with spawnPlayerXY(type, x, y) var p…" at bounding box center [488, 96] width 153 height 169
click at [476, 35] on div "// Create your own game! // Spawn a player with spawnPlayerXY(type, x, y) var p…" at bounding box center [488, 96] width 153 height 169
click at [476, 35] on div "// Create your own game! // Spawn a player with spawnPlayerXY(type, x, y) var p…" at bounding box center [488, 90] width 153 height 157
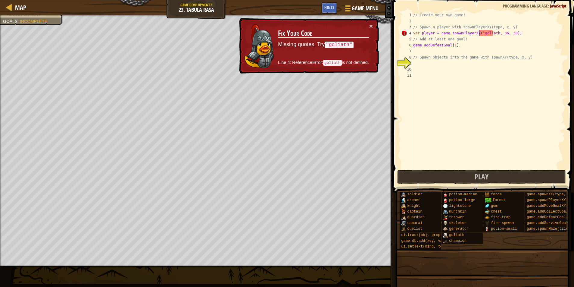
click at [493, 34] on div "// Create your own game! // Spawn a player with spawnPlayerXY(type, x, y) var p…" at bounding box center [488, 96] width 153 height 169
type textarea "var player = game.spawnPlayerXY("goliath", 36, 30);"
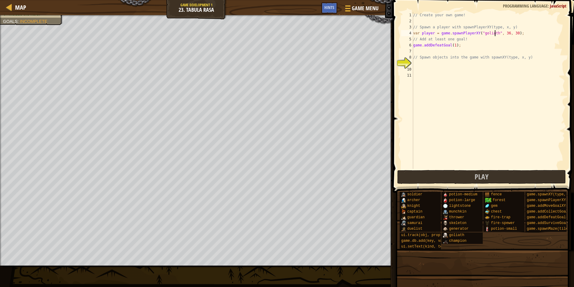
click at [436, 67] on div "// Create your own game! // Spawn a player with spawnPlayerXY(type, x, y) var p…" at bounding box center [488, 96] width 153 height 169
click at [428, 64] on div "// Create your own game! // Spawn a player with spawnPlayerXY(type, x, y) var p…" at bounding box center [488, 96] width 153 height 169
type textarea "h"
type textarea "// Spawn objects into the game with spawnXY(type, x, y)game"
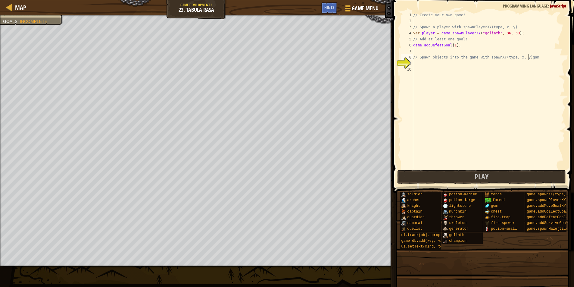
scroll to position [3, 9]
click at [428, 64] on div "// Create your own game! // Spawn a player with spawnPlayerXY(type, x, y) var p…" at bounding box center [488, 96] width 153 height 169
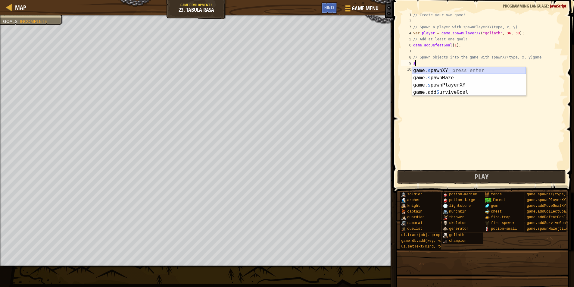
click at [482, 72] on div "game. s pawnXY press enter game. s pawnMaze press enter game. s pawnPlayerXY pr…" at bounding box center [469, 88] width 114 height 43
type textarea "game.spawnXY("fence", 36, 30);"
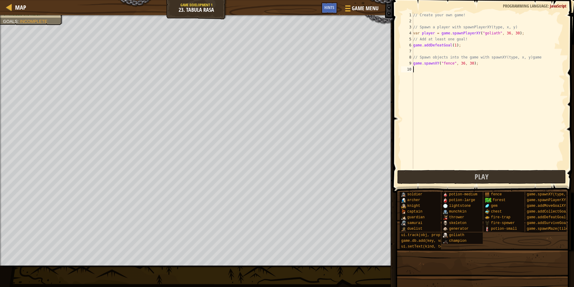
click at [415, 70] on div "// Create your own game! // Spawn a player with spawnPlayerXY(type, x, y) var p…" at bounding box center [488, 96] width 153 height 169
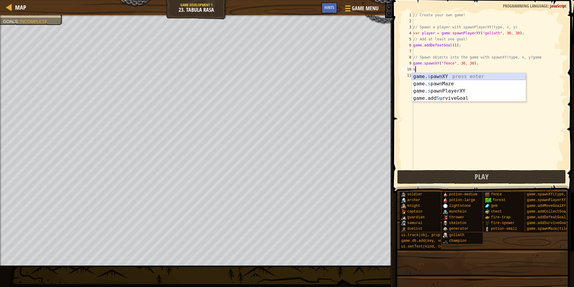
click at [428, 74] on div "game. s pawnXY press enter game. s pawnMaze press enter game. s pawnPlayerXY pr…" at bounding box center [469, 94] width 114 height 43
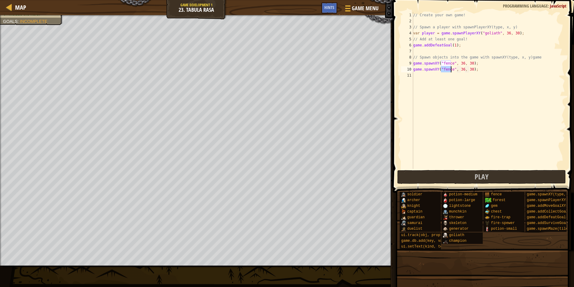
click at [459, 70] on div "// Create your own game! // Spawn a player with spawnPlayerXY(type, x, y) var p…" at bounding box center [488, 96] width 153 height 169
click at [460, 69] on div "// Create your own game! // Spawn a player with spawnPlayerXY(type, x, y) var p…" at bounding box center [488, 96] width 153 height 169
click at [461, 68] on div "// Create your own game! // Spawn a player with spawnPlayerXY(type, x, y) var p…" at bounding box center [488, 96] width 153 height 169
type textarea "game.spawnXY("fence", 32, 30);"
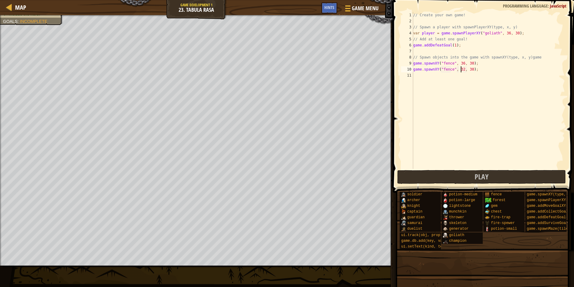
click at [449, 76] on div "// Create your own game! // Spawn a player with spawnPlayerXY(type, x, y) var p…" at bounding box center [488, 96] width 153 height 169
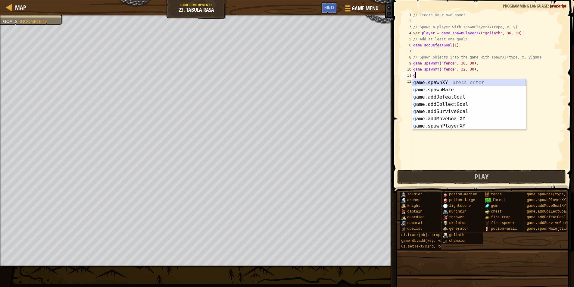
click at [443, 79] on div "g ame.spawnXY press enter g ame.spawnMaze press enter g ame.addDefeatGoal press…" at bounding box center [469, 111] width 114 height 65
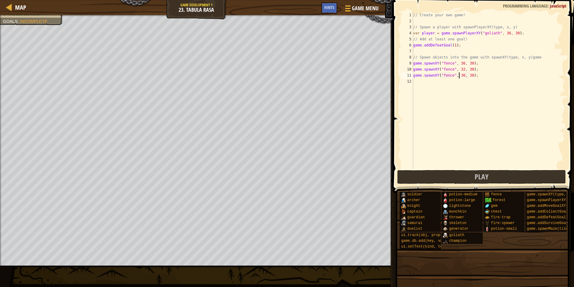
click at [460, 75] on div "// Create your own game! // Spawn a player with spawnPlayerXY(type, x, y) var p…" at bounding box center [488, 96] width 153 height 169
click at [462, 75] on div "// Create your own game! // Spawn a player with spawnPlayerXY(type, x, y) var p…" at bounding box center [488, 96] width 153 height 169
click at [502, 35] on div "// Create your own game! // Spawn a player with spawnPlayerXY(type, x, y) var p…" at bounding box center [488, 96] width 153 height 169
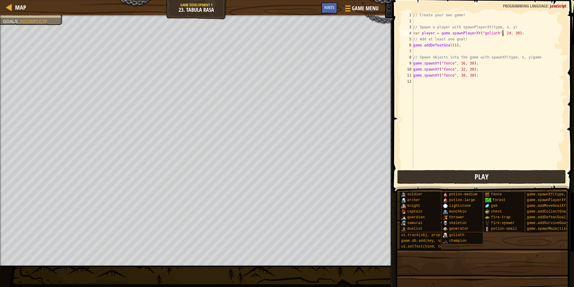
type textarea "var player = game.spawnPlayerXY("goliath", 24, 30);"
click at [405, 182] on button "Play" at bounding box center [481, 177] width 169 height 14
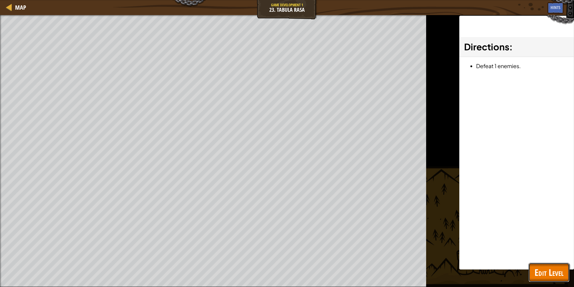
click at [544, 271] on span "Edit Level" at bounding box center [549, 272] width 29 height 12
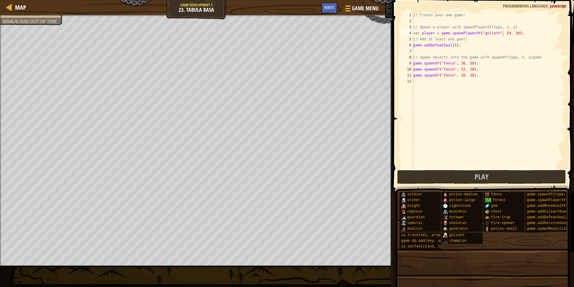
scroll to position [3, 0]
click at [422, 80] on div "// Create your own game! // Spawn a player with spawnPlayerXY(type, x, y) var p…" at bounding box center [488, 96] width 153 height 169
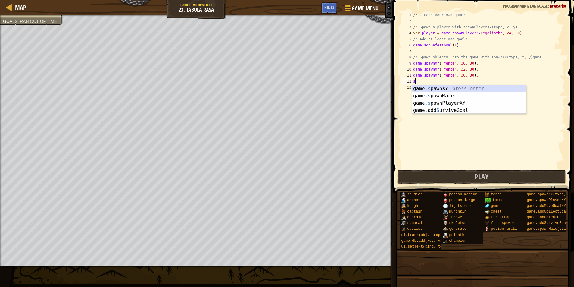
click at [427, 86] on div "game. s pawnXY press enter game. s pawnMaze press enter game. s pawnPlayerXY pr…" at bounding box center [469, 106] width 114 height 43
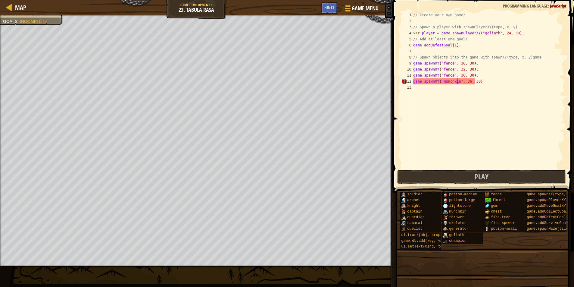
scroll to position [3, 4]
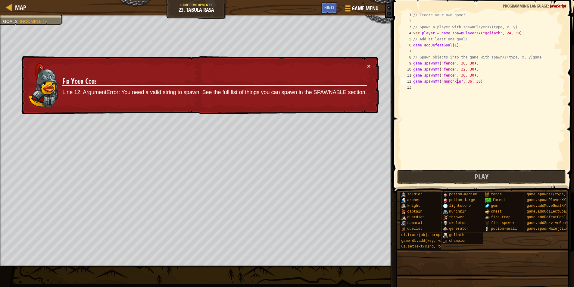
click at [475, 80] on div "// Create your own game! // Spawn a player with spawnPlayerXY(type, x, y) var p…" at bounding box center [488, 96] width 153 height 169
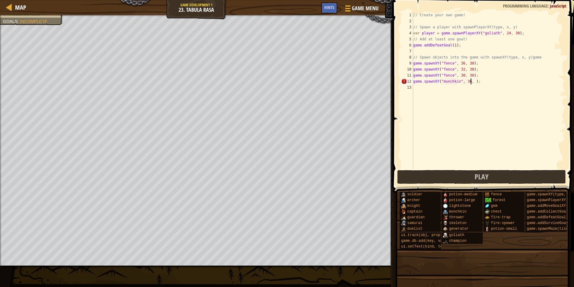
scroll to position [3, 5]
type textarea "game.spawnXY("munchkin", 36, 40);"
click at [435, 180] on button "Play" at bounding box center [481, 177] width 169 height 14
click at [504, 177] on button "Done" at bounding box center [522, 177] width 81 height 14
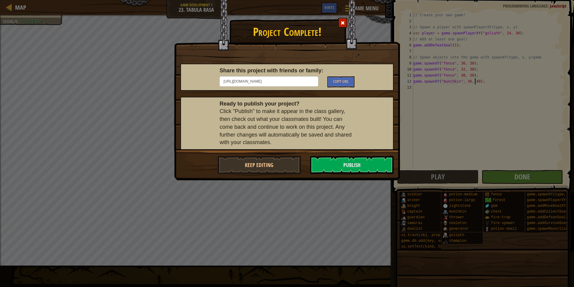
click at [343, 25] on span at bounding box center [343, 23] width 4 height 4
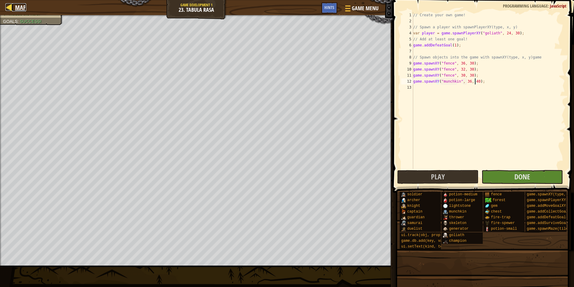
click at [12, 8] on div at bounding box center [9, 7] width 8 height 8
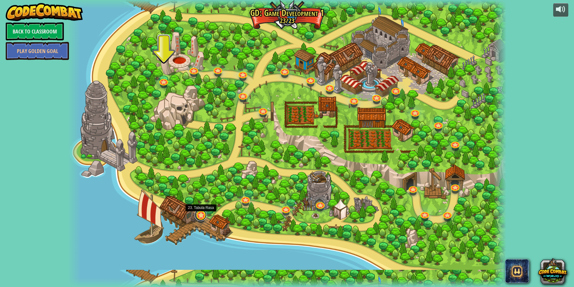
click at [202, 213] on link at bounding box center [201, 215] width 12 height 12
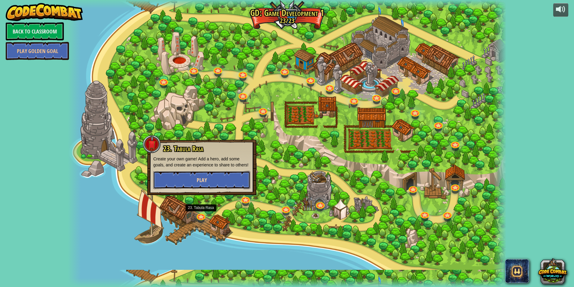
click at [207, 182] on span "Play" at bounding box center [202, 180] width 10 height 8
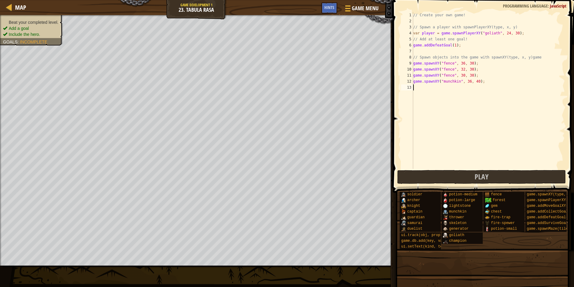
click at [416, 128] on div "// Create your own game! // Spawn a player with spawnPlayerXY(type, x, y) var p…" at bounding box center [488, 96] width 153 height 169
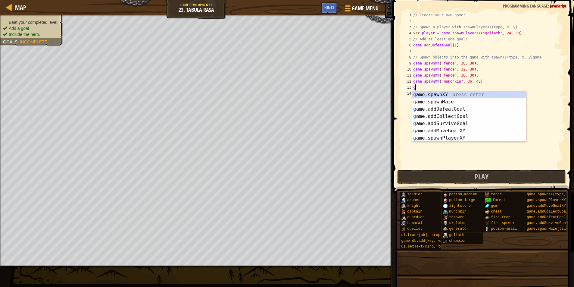
scroll to position [3, 0]
click at [413, 95] on div "g ame.spawnXY press enter g ame.spawnMaze press enter g ame.addDefeatGoal press…" at bounding box center [469, 123] width 114 height 65
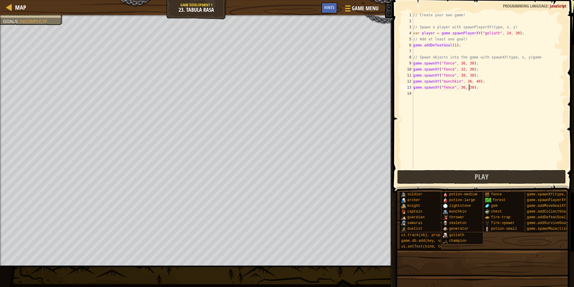
click at [468, 86] on div "// Create your own game! // Spawn a player with spawnPlayerXY(type, x, y) var p…" at bounding box center [488, 96] width 153 height 169
type textarea "game.spawnXY("fence", 36, 34);"
click at [446, 92] on div "// Create your own game! // Spawn a player with spawnPlayerXY(type, x, y) var p…" at bounding box center [488, 96] width 153 height 169
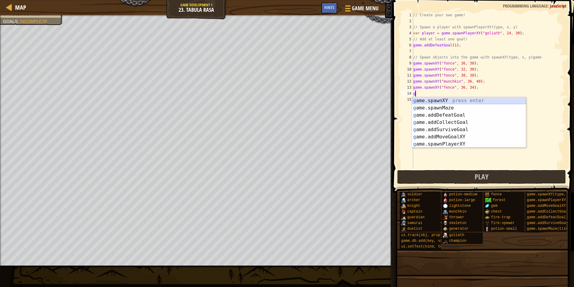
click at [436, 99] on div "g ame.spawnXY press enter g ame.spawnMaze press enter g ame.addDefeatGoal press…" at bounding box center [469, 129] width 114 height 65
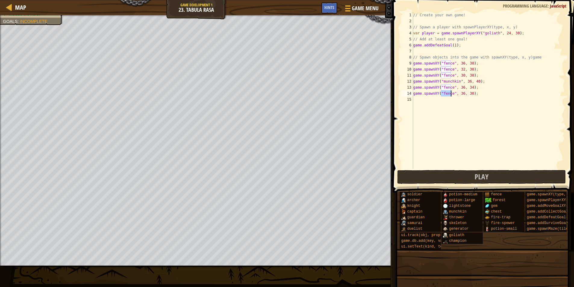
click at [461, 93] on div "// Create your own game! // Spawn a player with spawnPlayerXY(type, x, y) var p…" at bounding box center [488, 96] width 153 height 169
click at [467, 92] on div "// Create your own game! // Spawn a player with spawnPlayerXY(type, x, y) var p…" at bounding box center [488, 96] width 153 height 169
click at [417, 179] on button "Play" at bounding box center [481, 177] width 169 height 14
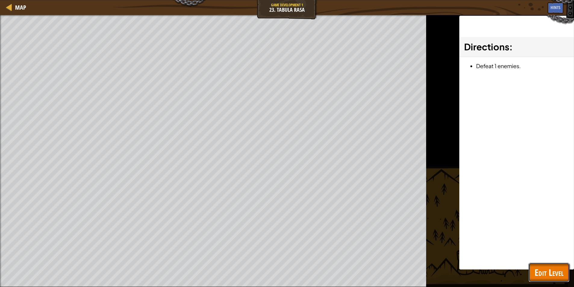
click at [544, 267] on span "Edit Level" at bounding box center [549, 272] width 29 height 12
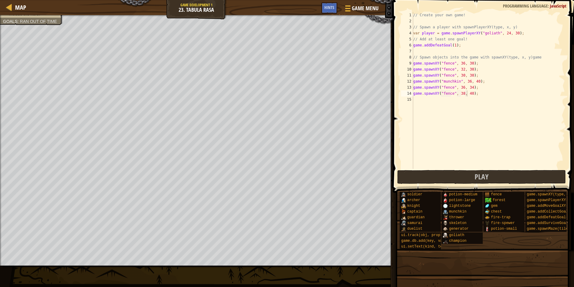
click at [492, 33] on div "// Create your own game! // Spawn a player with spawnPlayerXY(type, x, y) var p…" at bounding box center [488, 96] width 153 height 169
type textarea "var player = game.spawnPlayerXY("samurai", 24, 30);"
click at [437, 174] on button "Play" at bounding box center [481, 177] width 169 height 14
click at [427, 146] on div "// Create your own game! // Spawn a player with spawnPlayerXY(type, x, y) var p…" at bounding box center [488, 96] width 153 height 169
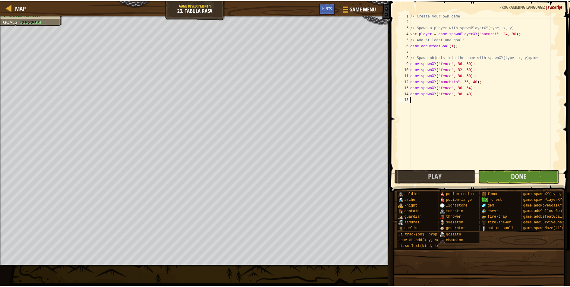
scroll to position [3, 0]
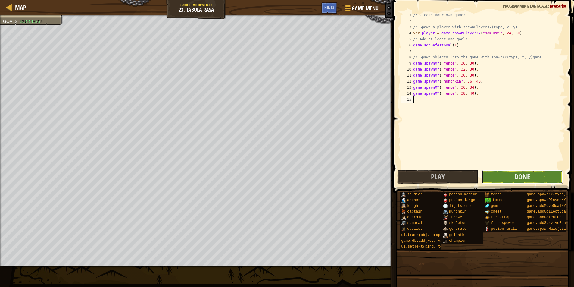
click at [504, 177] on button "Done" at bounding box center [522, 177] width 81 height 14
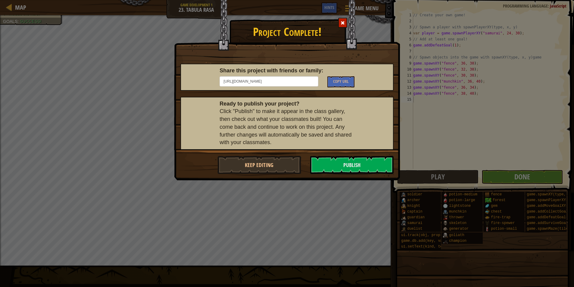
click at [446, 238] on div "Project Complete! Share this project with friends or family: [URL][DOMAIN_NAME]…" at bounding box center [287, 143] width 574 height 287
click at [337, 163] on button "Publish" at bounding box center [352, 165] width 84 height 18
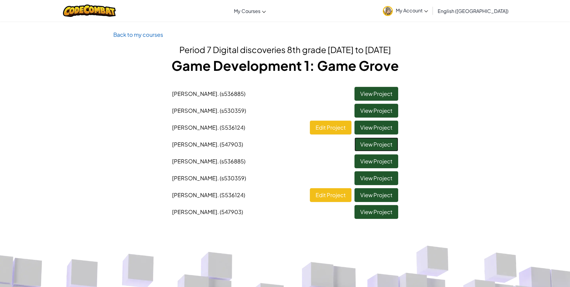
click at [377, 145] on link "View Project" at bounding box center [376, 144] width 44 height 14
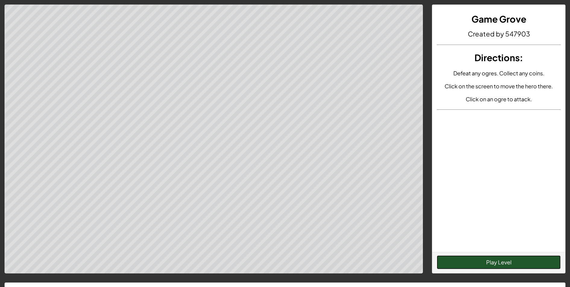
click at [470, 257] on button "Play Level" at bounding box center [498, 262] width 124 height 14
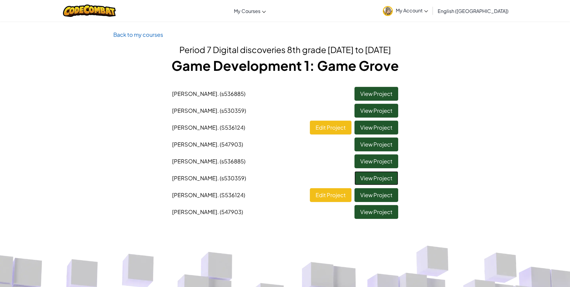
click at [367, 181] on link "View Project" at bounding box center [376, 178] width 44 height 14
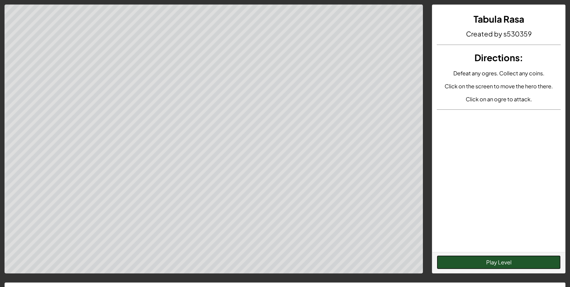
click at [465, 258] on button "Play Level" at bounding box center [498, 262] width 124 height 14
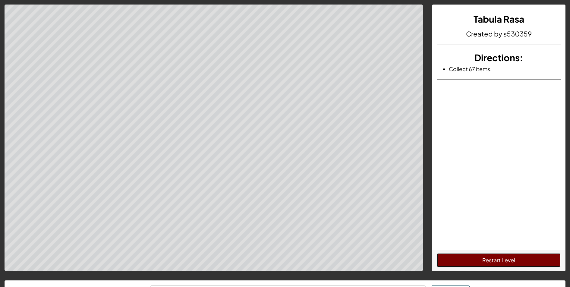
click at [474, 254] on button "Restart Level" at bounding box center [498, 260] width 124 height 14
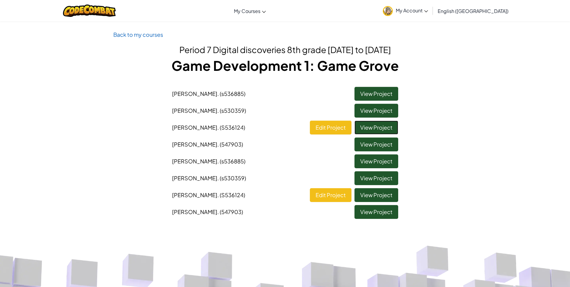
click at [369, 131] on link "View Project" at bounding box center [376, 127] width 44 height 14
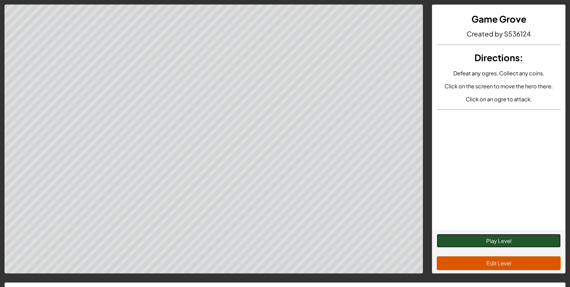
click at [484, 240] on button "Play Level" at bounding box center [498, 241] width 124 height 14
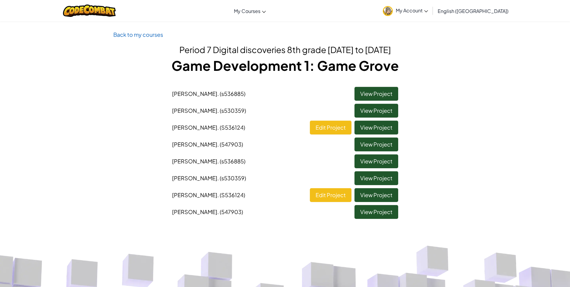
click at [428, 10] on span "My Account" at bounding box center [412, 10] width 32 height 6
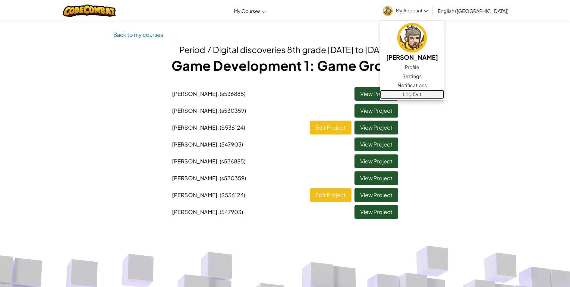
click at [432, 93] on link "Log Out" at bounding box center [412, 94] width 64 height 9
